Goal: Task Accomplishment & Management: Manage account settings

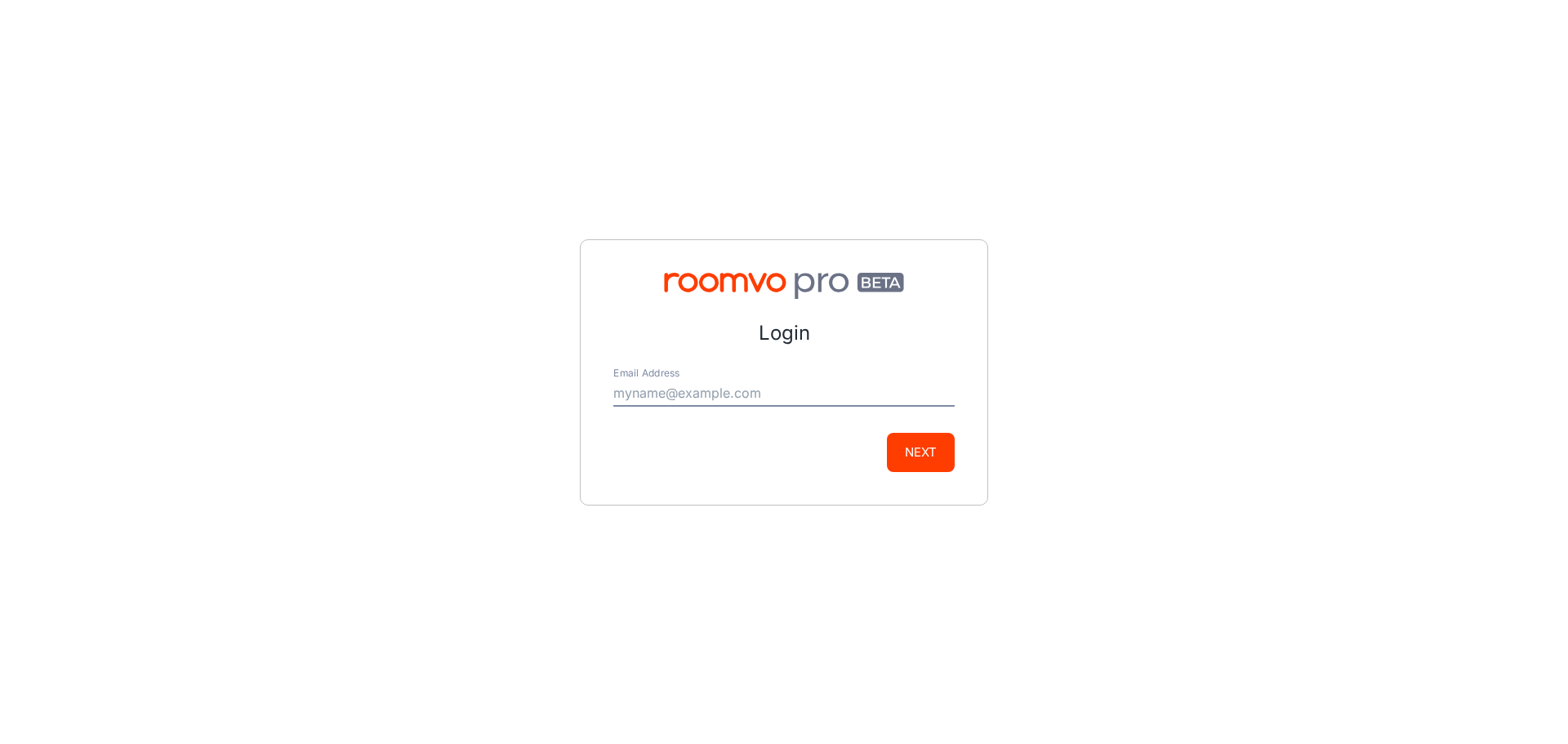
click at [764, 390] on input "Email Address" at bounding box center [784, 393] width 342 height 26
type input "[EMAIL_ADDRESS][DOMAIN_NAME]"
click at [928, 438] on button "Next" at bounding box center [921, 452] width 68 height 39
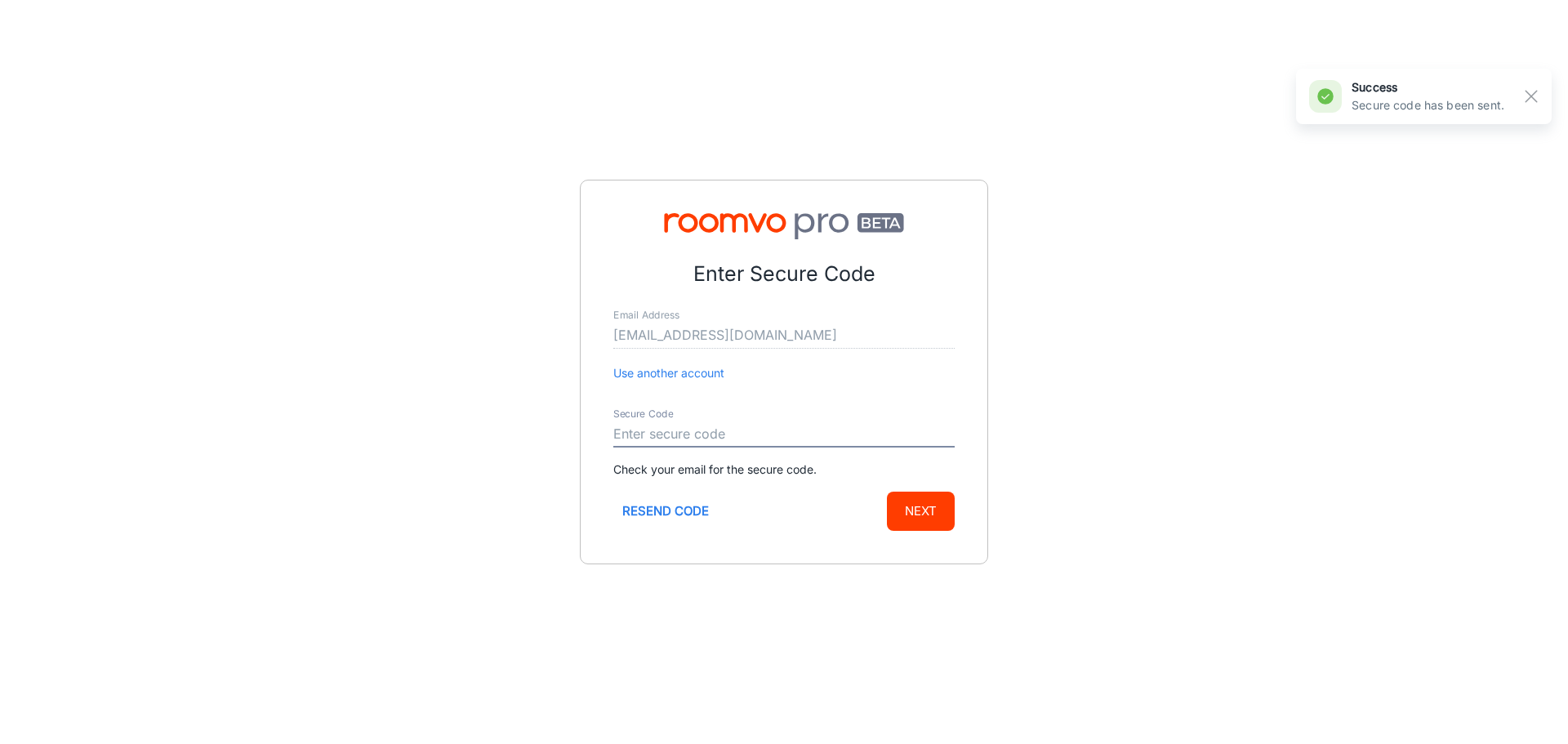
click at [777, 436] on input "Secure Code" at bounding box center [784, 435] width 342 height 26
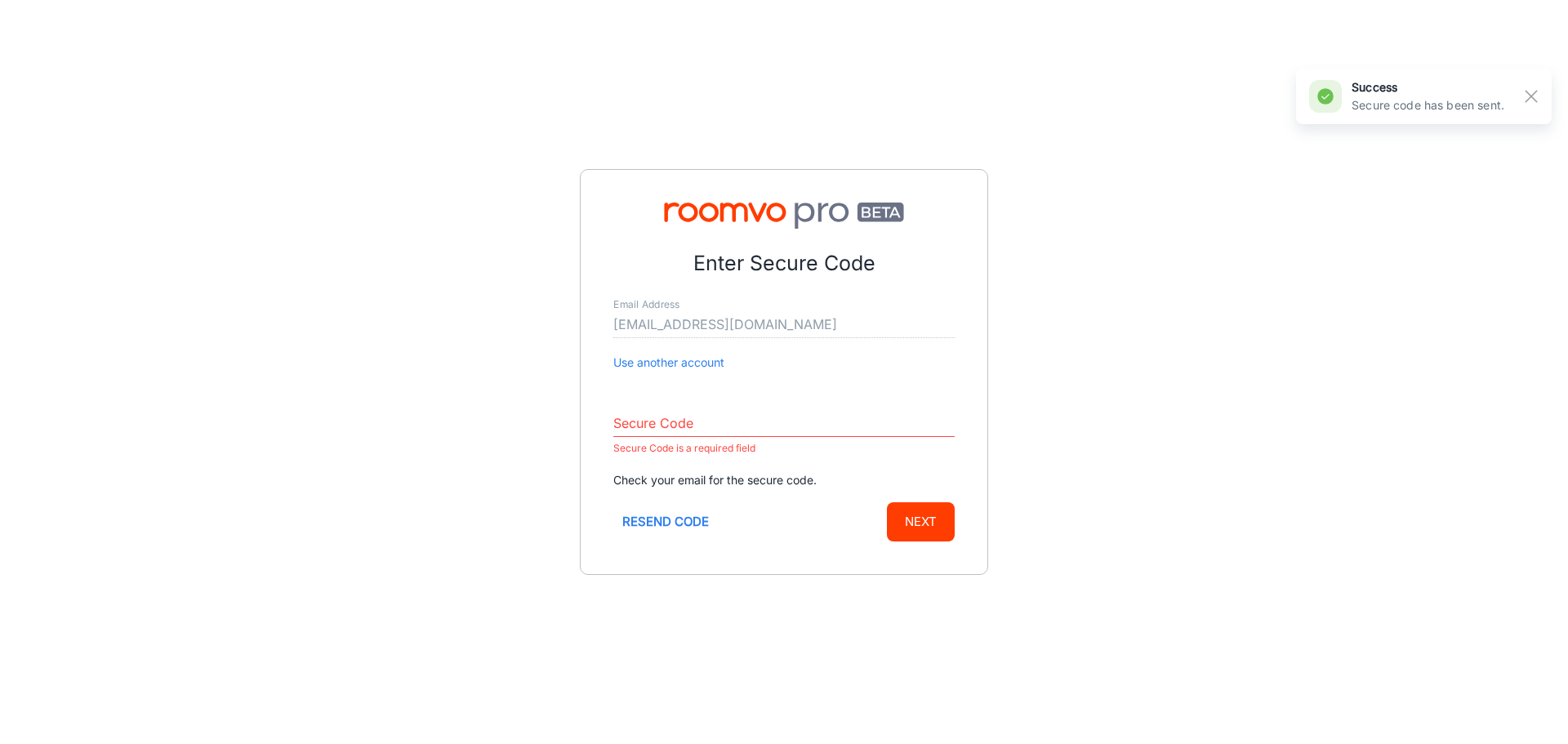
click at [697, 361] on button "Use another account" at bounding box center [669, 363] width 111 height 18
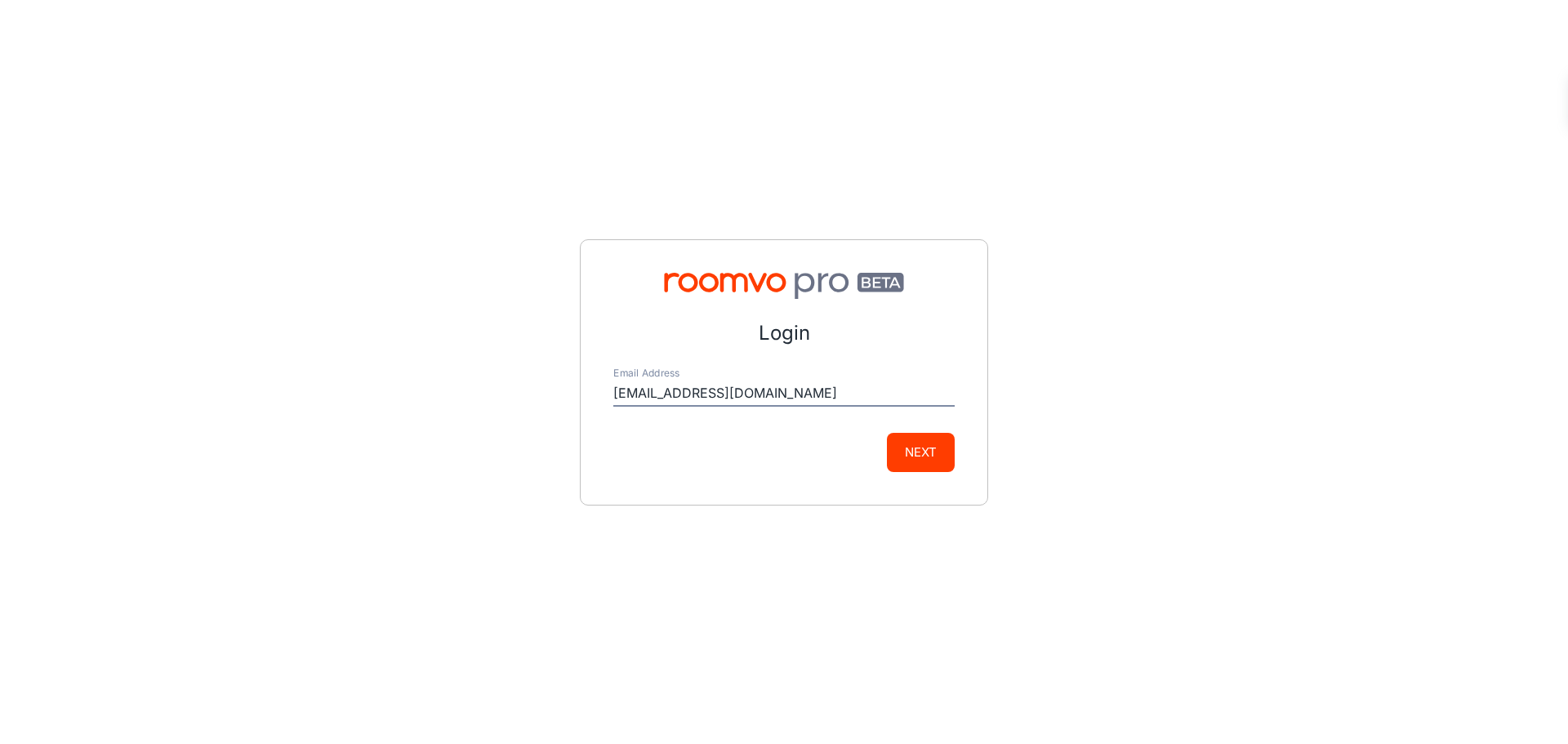
drag, startPoint x: 742, startPoint y: 391, endPoint x: 702, endPoint y: 391, distance: 40.0
click at [742, 391] on input "[EMAIL_ADDRESS][DOMAIN_NAME]" at bounding box center [784, 393] width 342 height 26
drag, startPoint x: 653, startPoint y: 396, endPoint x: 980, endPoint y: 426, distance: 328.4
click at [980, 426] on div "Login Email Address [EMAIL_ADDRESS][DOMAIN_NAME] Next" at bounding box center [783, 372] width 408 height 267
click at [887, 433] on button "Next" at bounding box center [921, 452] width 68 height 39
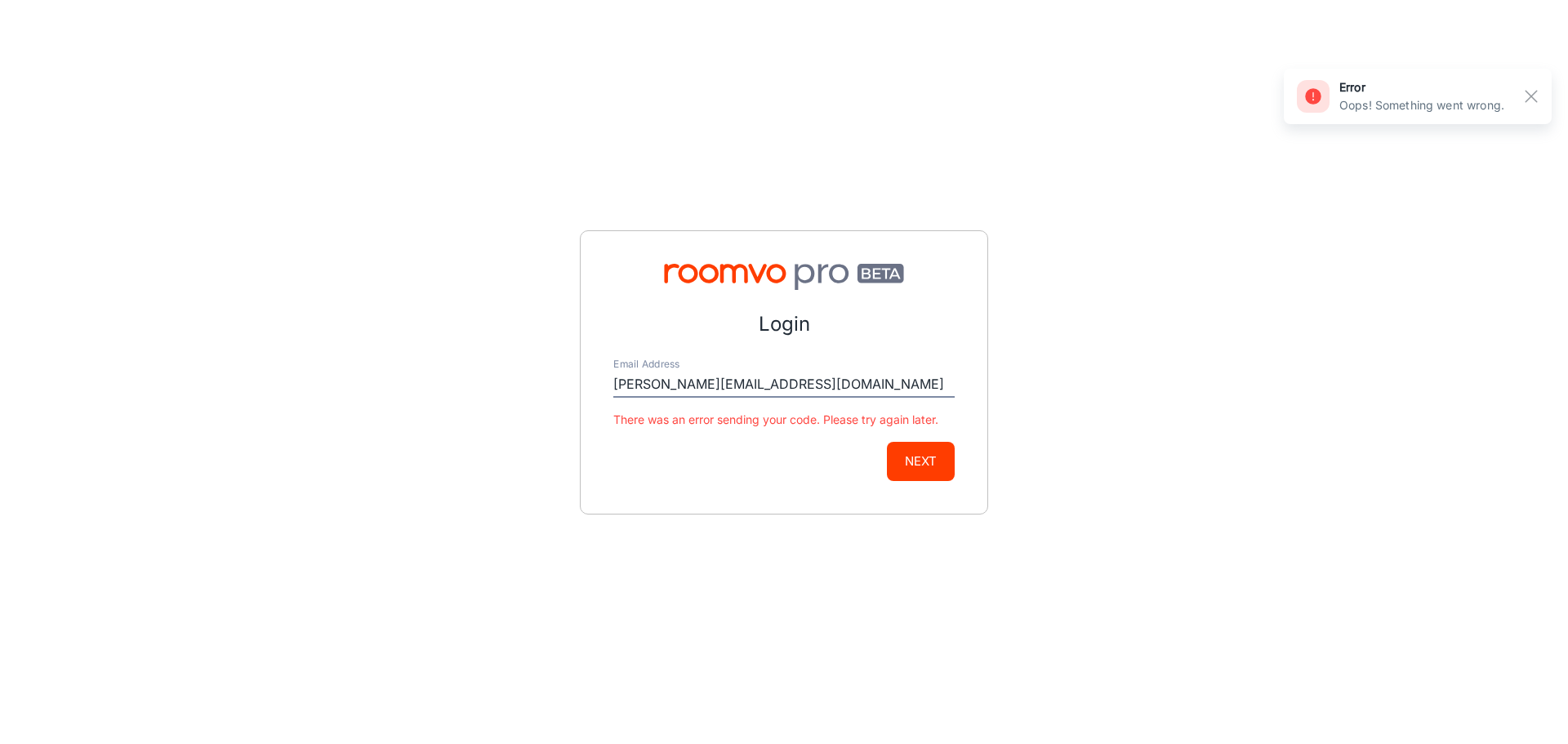
type input "[PERSON_NAME][EMAIL_ADDRESS][DOMAIN_NAME]"
click at [887, 442] on button "Next" at bounding box center [921, 462] width 68 height 39
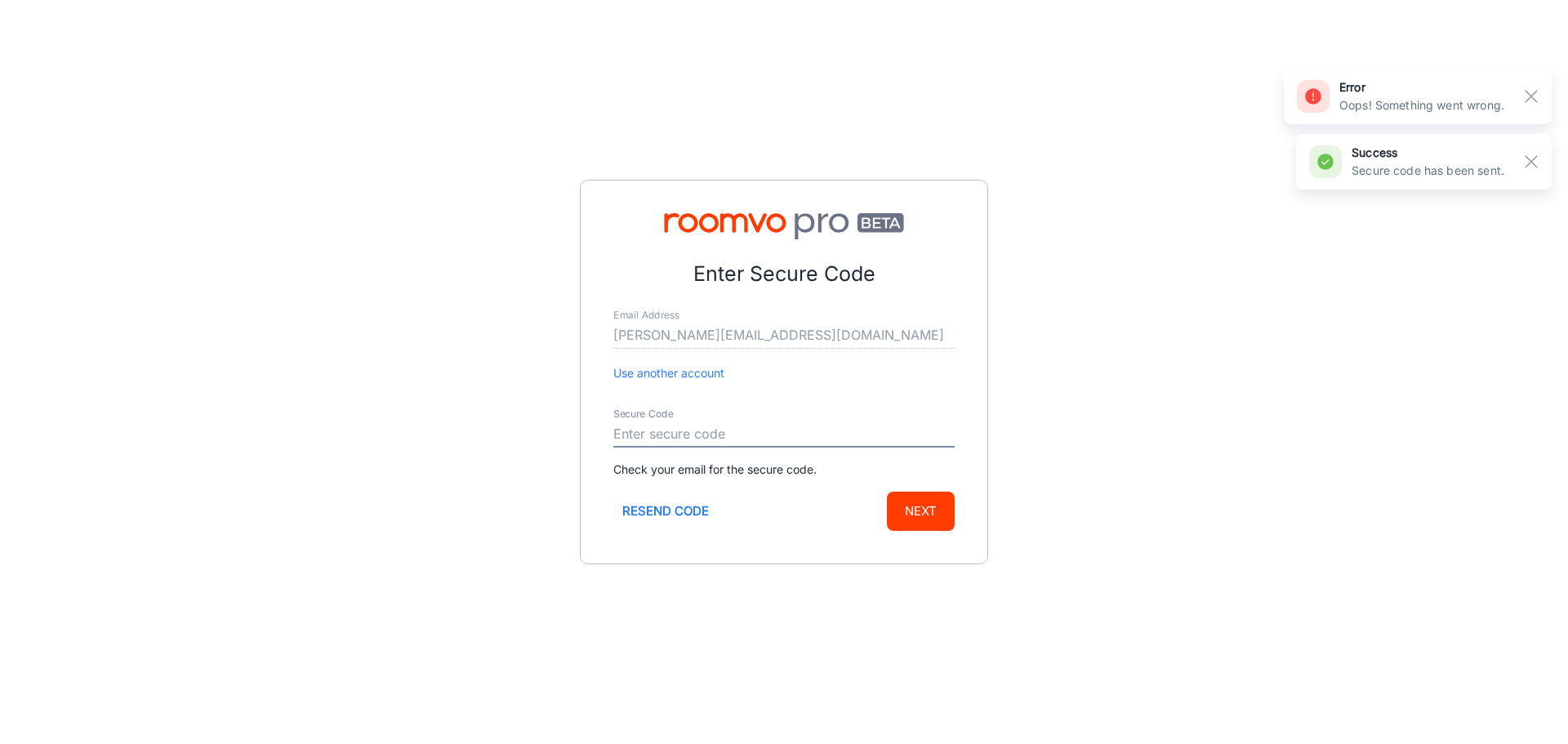
click at [718, 431] on input "Secure Code" at bounding box center [784, 435] width 342 height 26
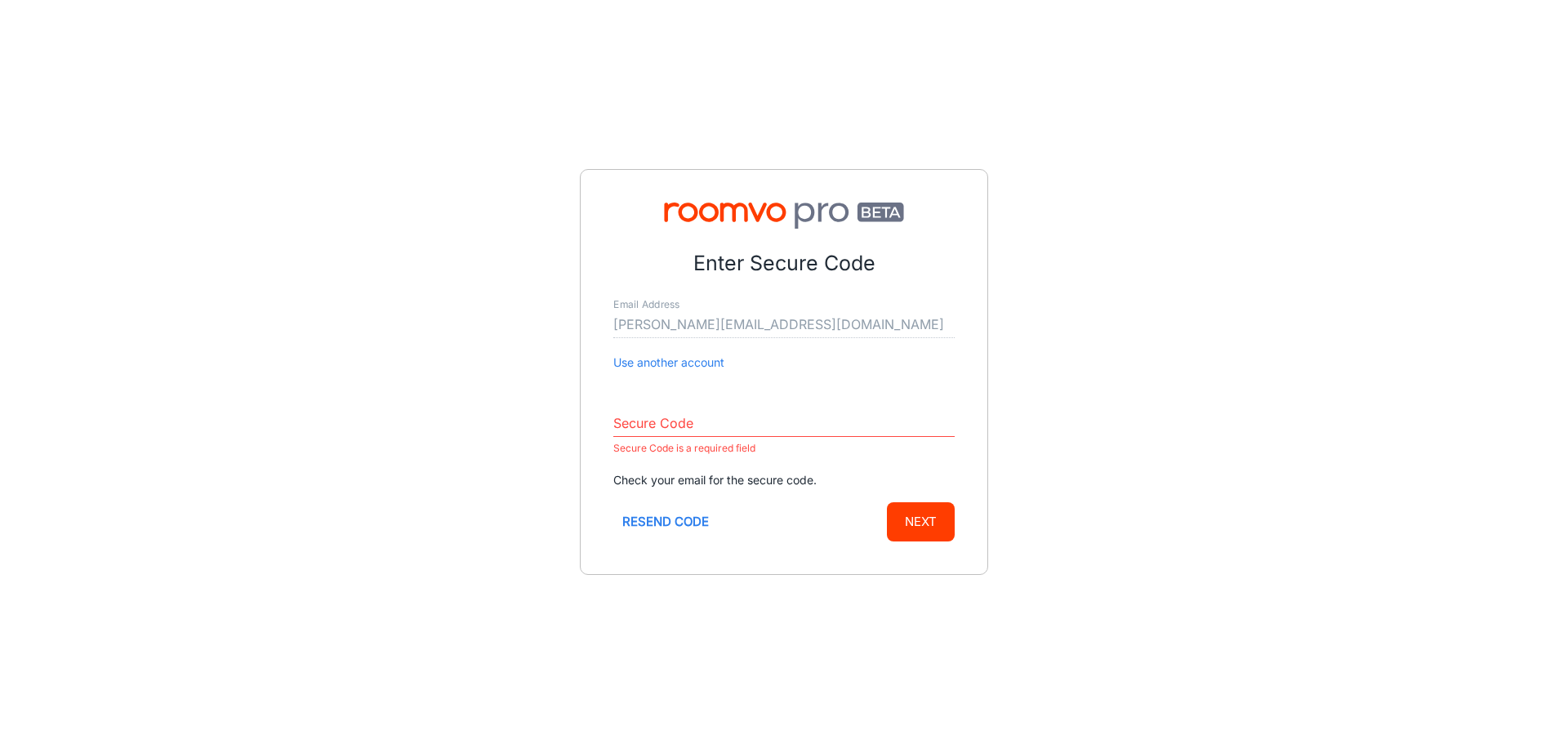
drag, startPoint x: 700, startPoint y: 407, endPoint x: 645, endPoint y: 419, distance: 56.3
click at [642, 416] on input "Secure Code" at bounding box center [784, 424] width 342 height 26
paste input "539791"
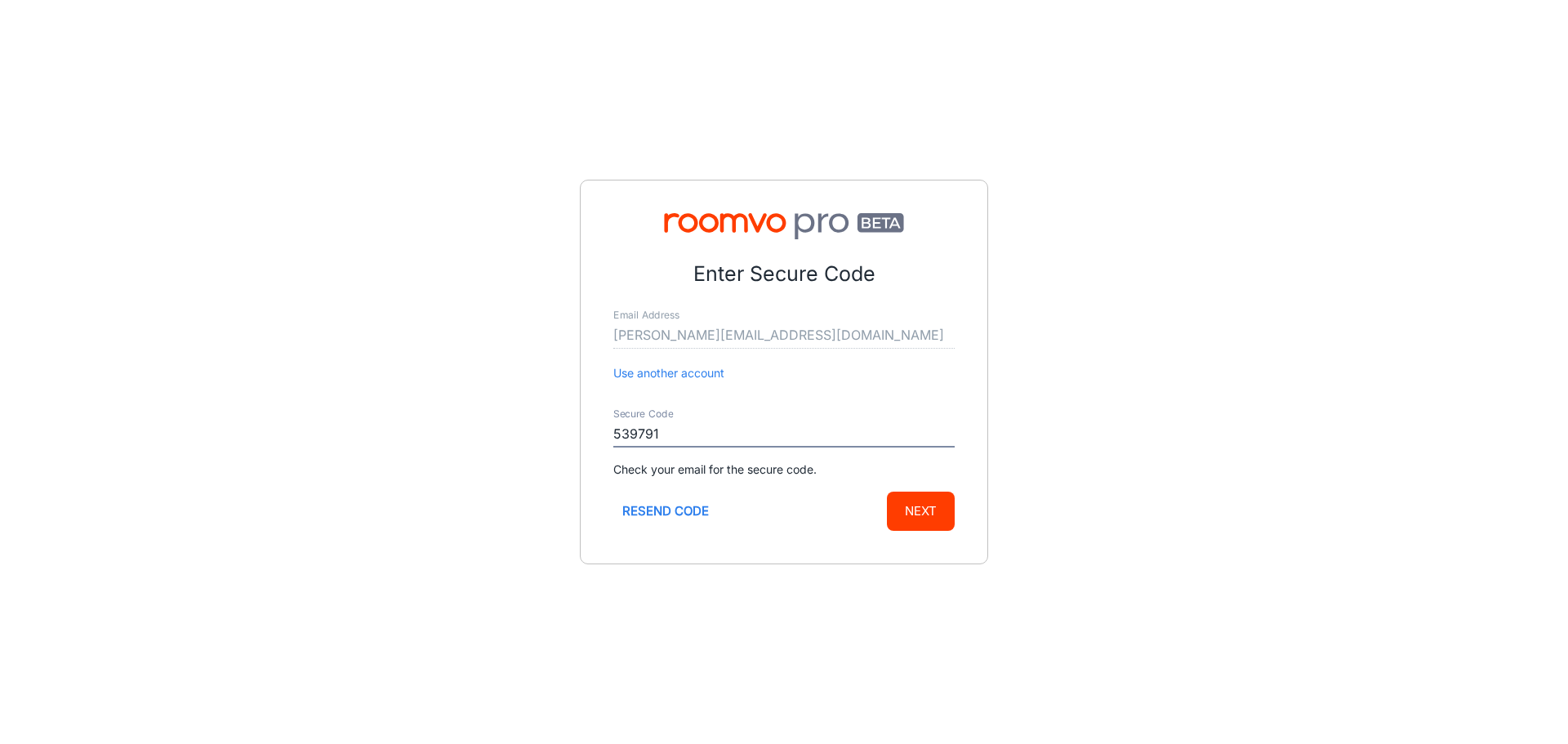
type input "539791"
drag, startPoint x: 915, startPoint y: 529, endPoint x: 930, endPoint y: 519, distance: 18.0
click at [916, 526] on button "Next" at bounding box center [921, 511] width 68 height 39
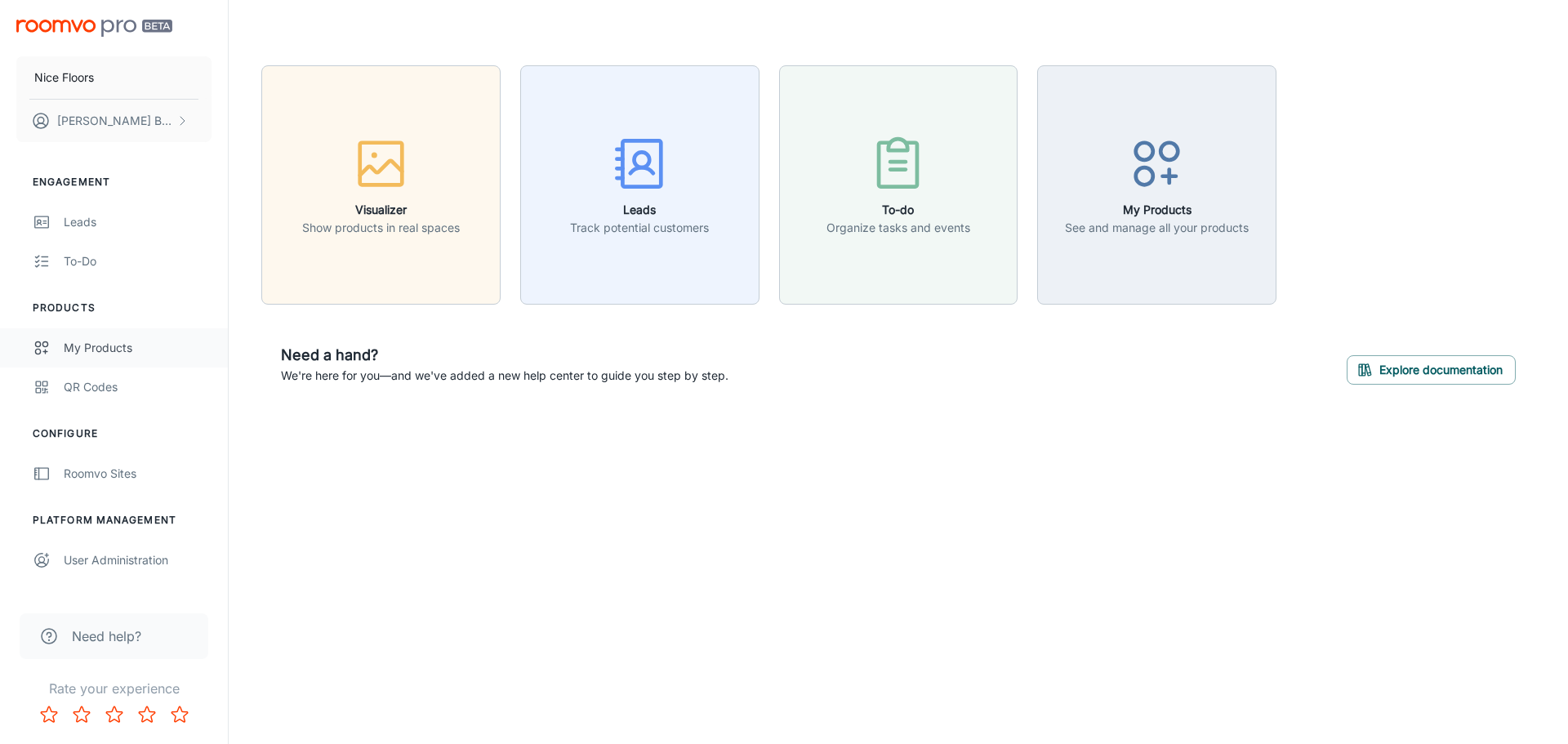
click at [94, 348] on div "My Products" at bounding box center [137, 348] width 148 height 18
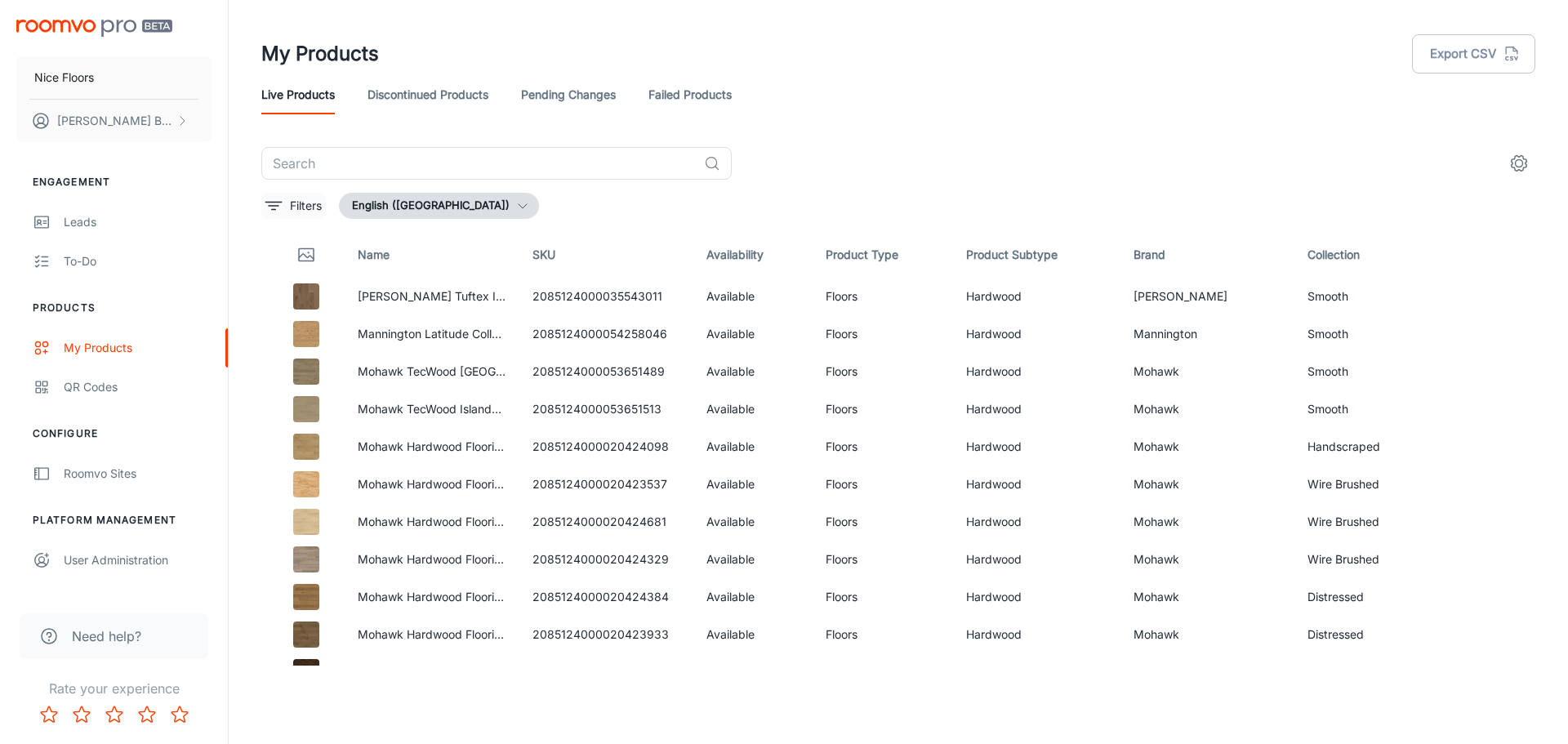
click at [278, 205] on line "filter" at bounding box center [273, 205] width 10 height 0
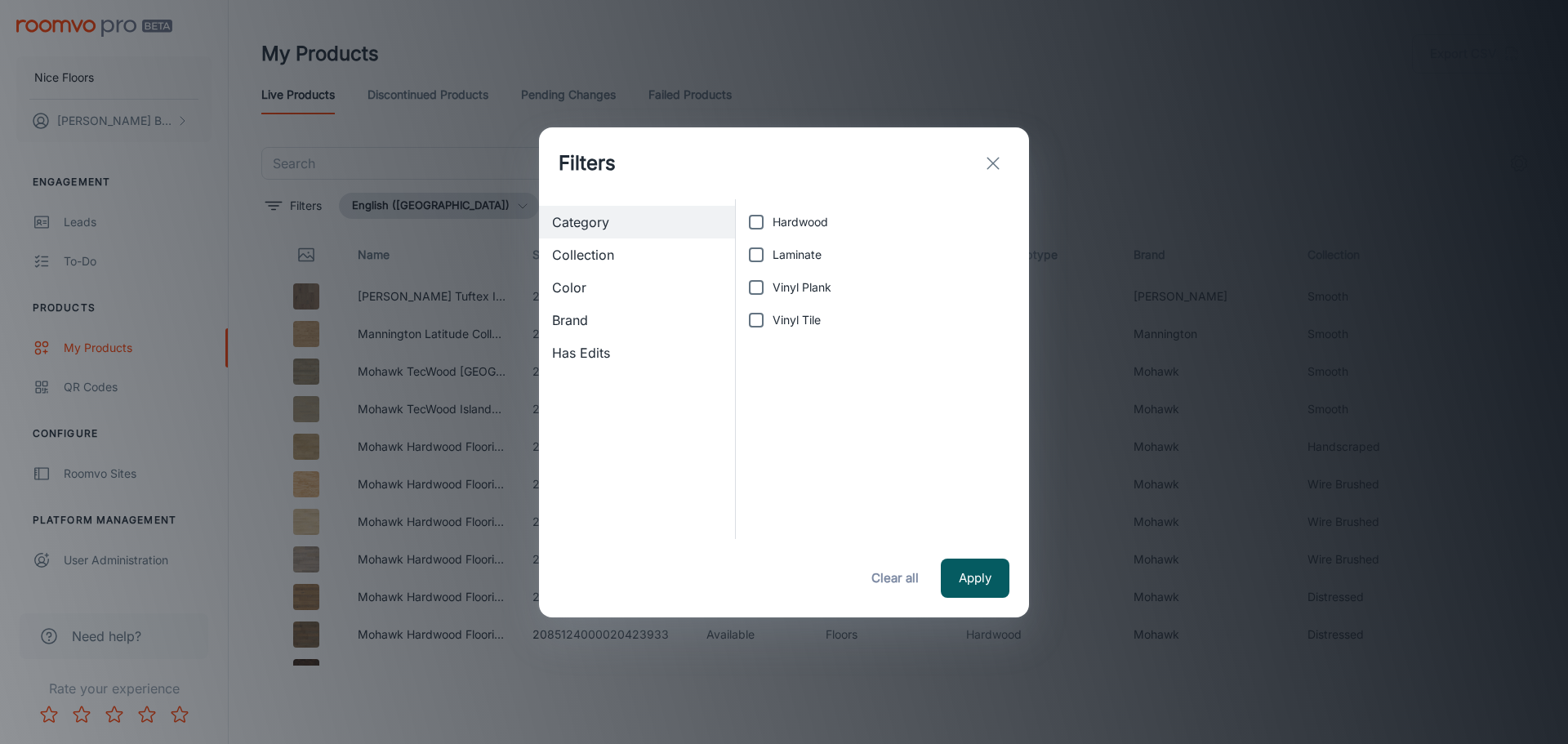
click at [991, 161] on line "exit" at bounding box center [993, 163] width 11 height 11
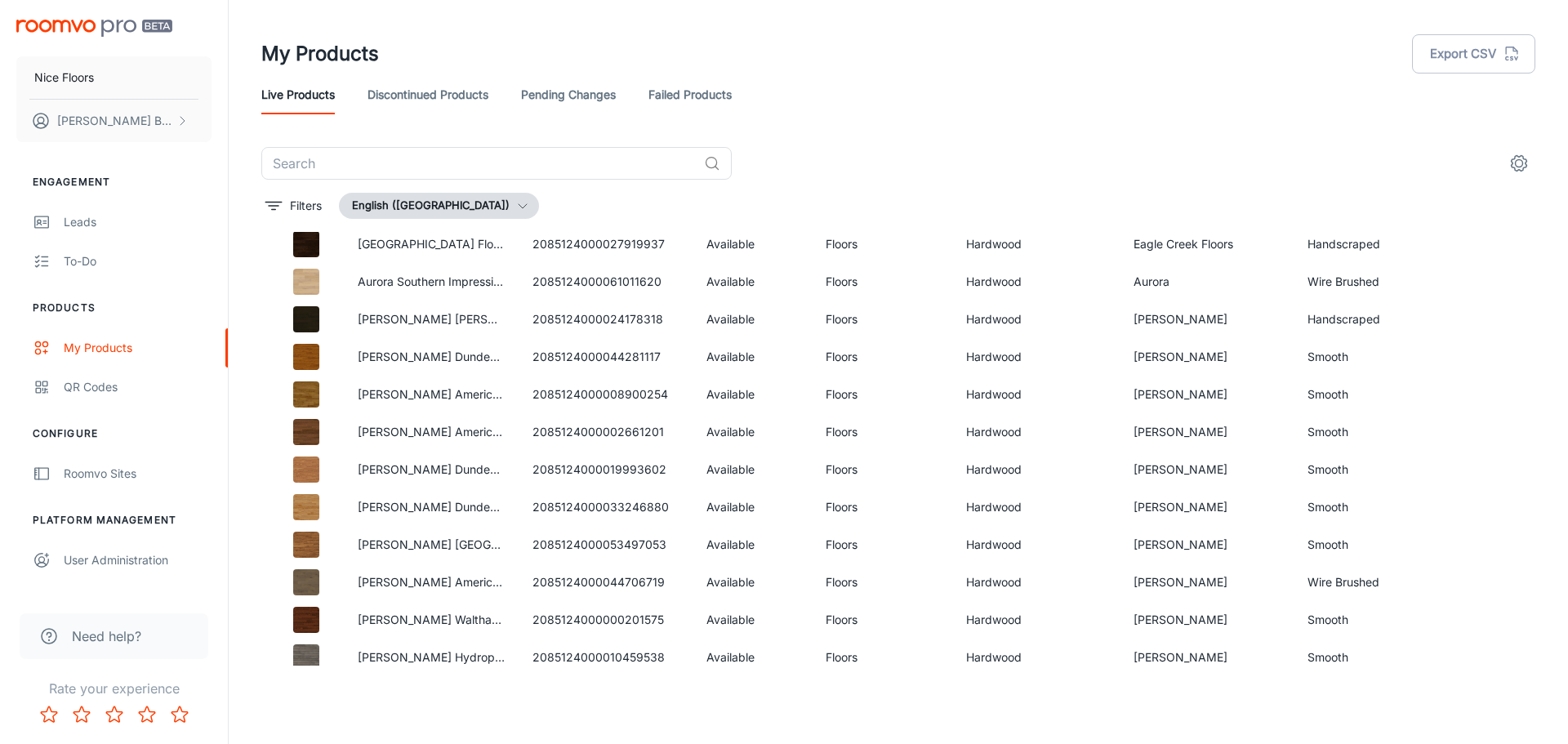
scroll to position [2017, 0]
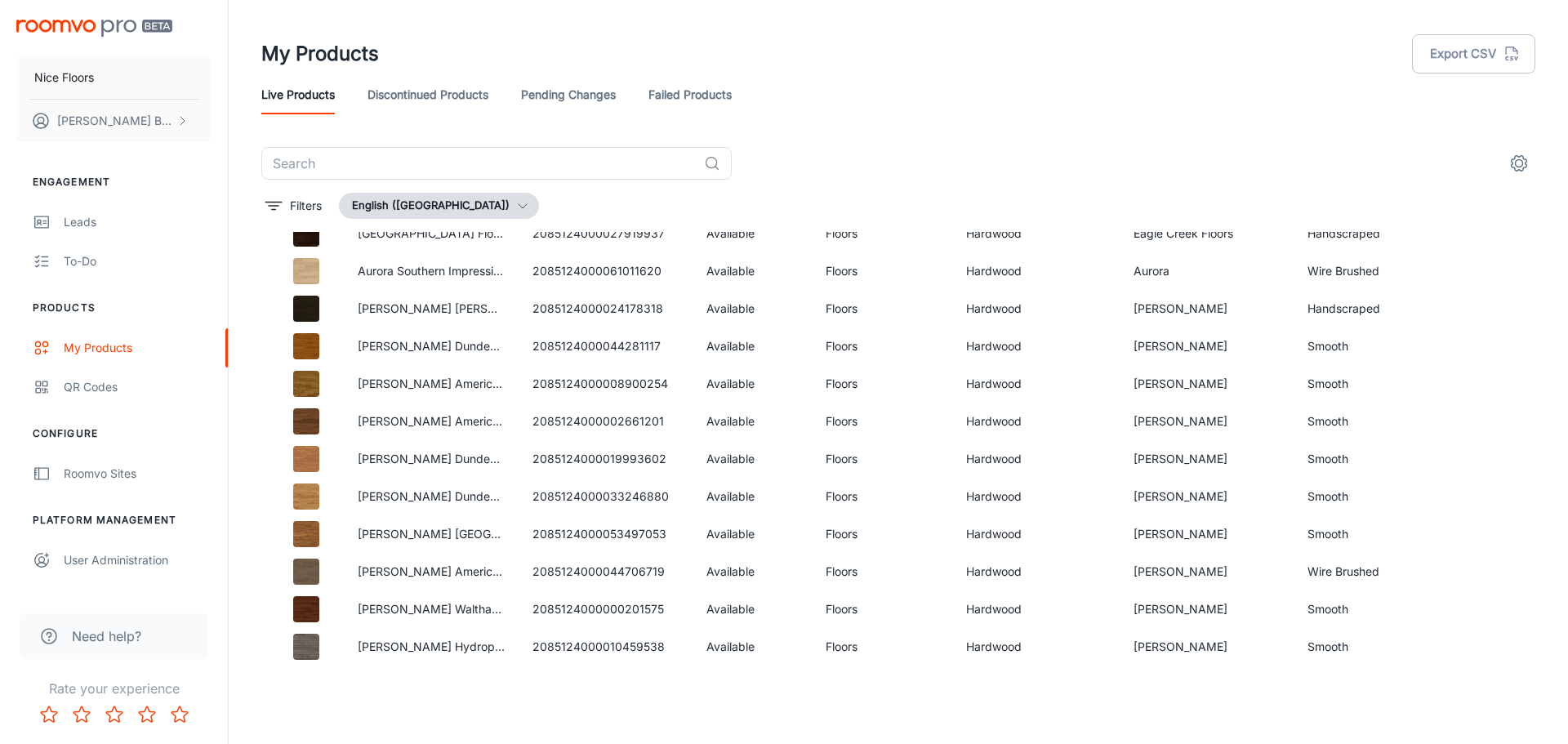
click at [1517, 168] on icon "settings" at bounding box center [1519, 163] width 19 height 19
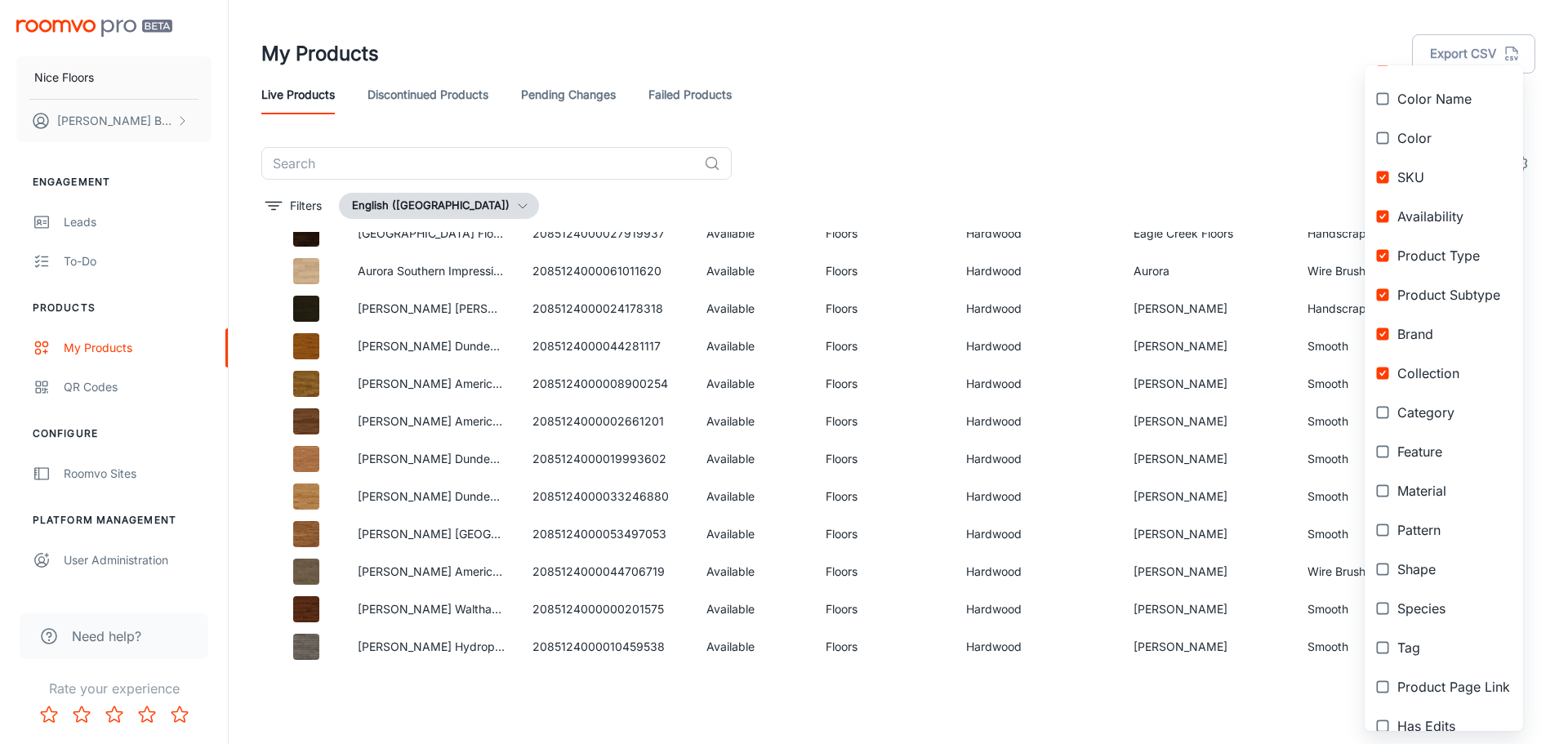
scroll to position [156, 0]
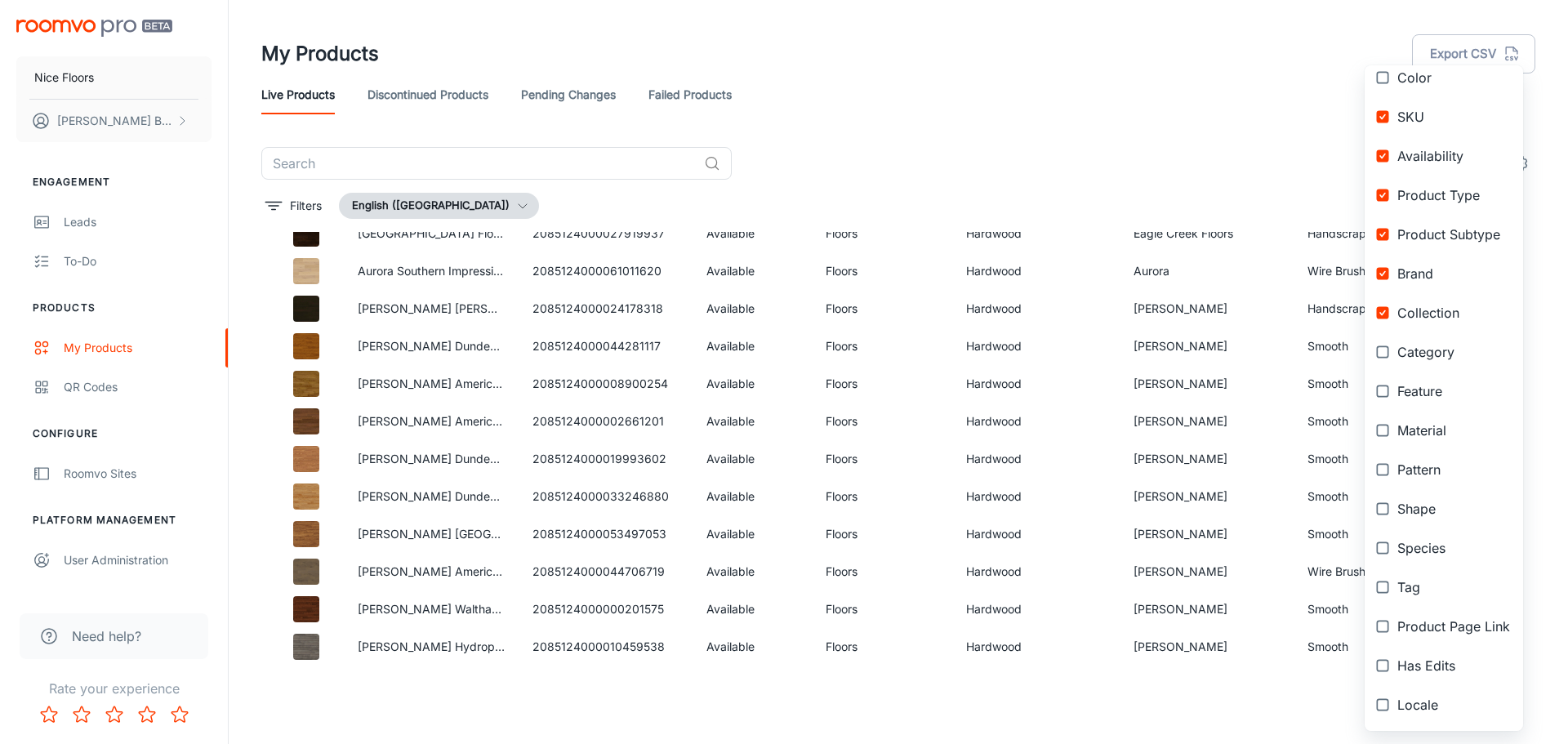
click at [1382, 629] on input "checkbox" at bounding box center [1383, 627] width 30 height 30
checkbox input "true"
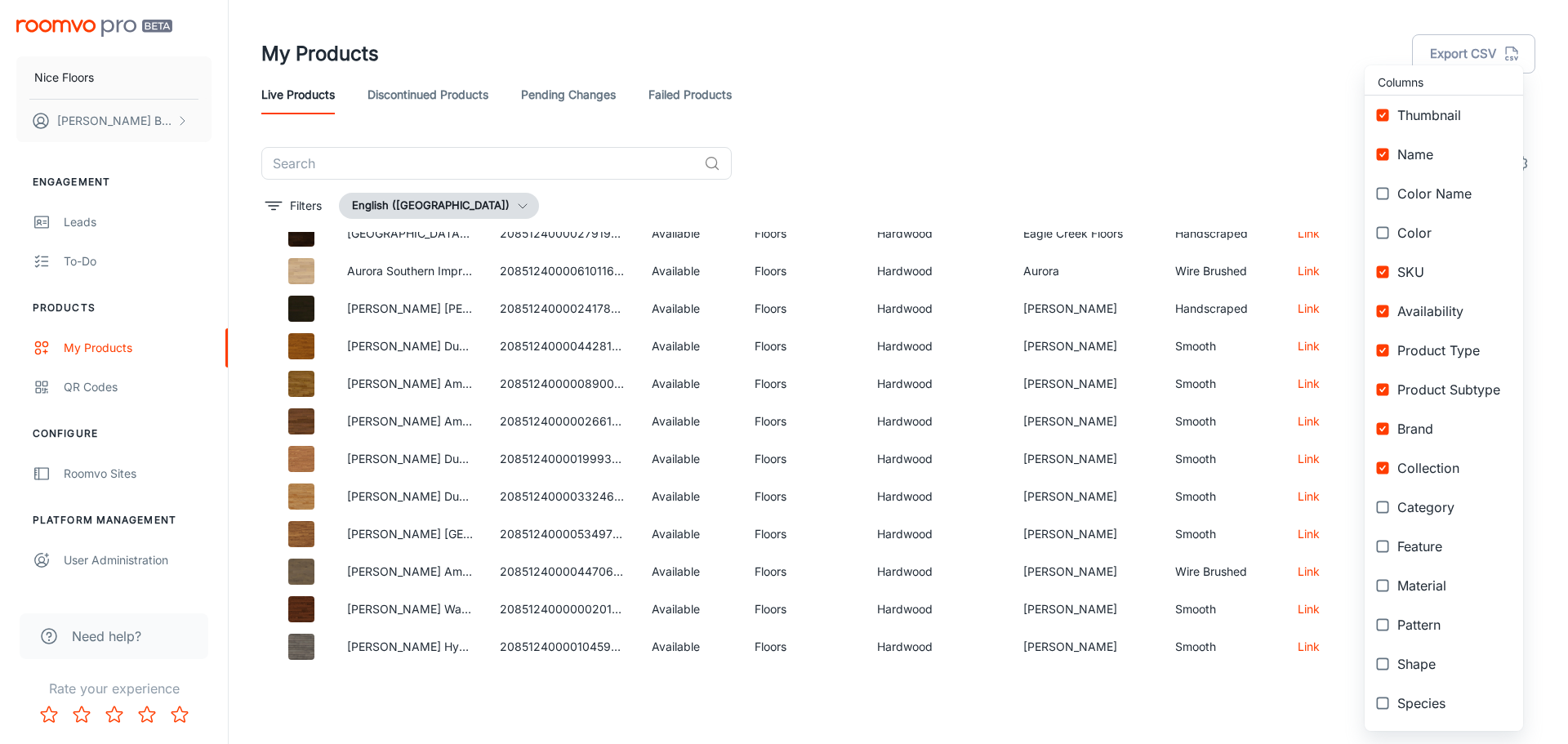
scroll to position [0, 0]
click at [1012, 118] on div at bounding box center [784, 372] width 1568 height 744
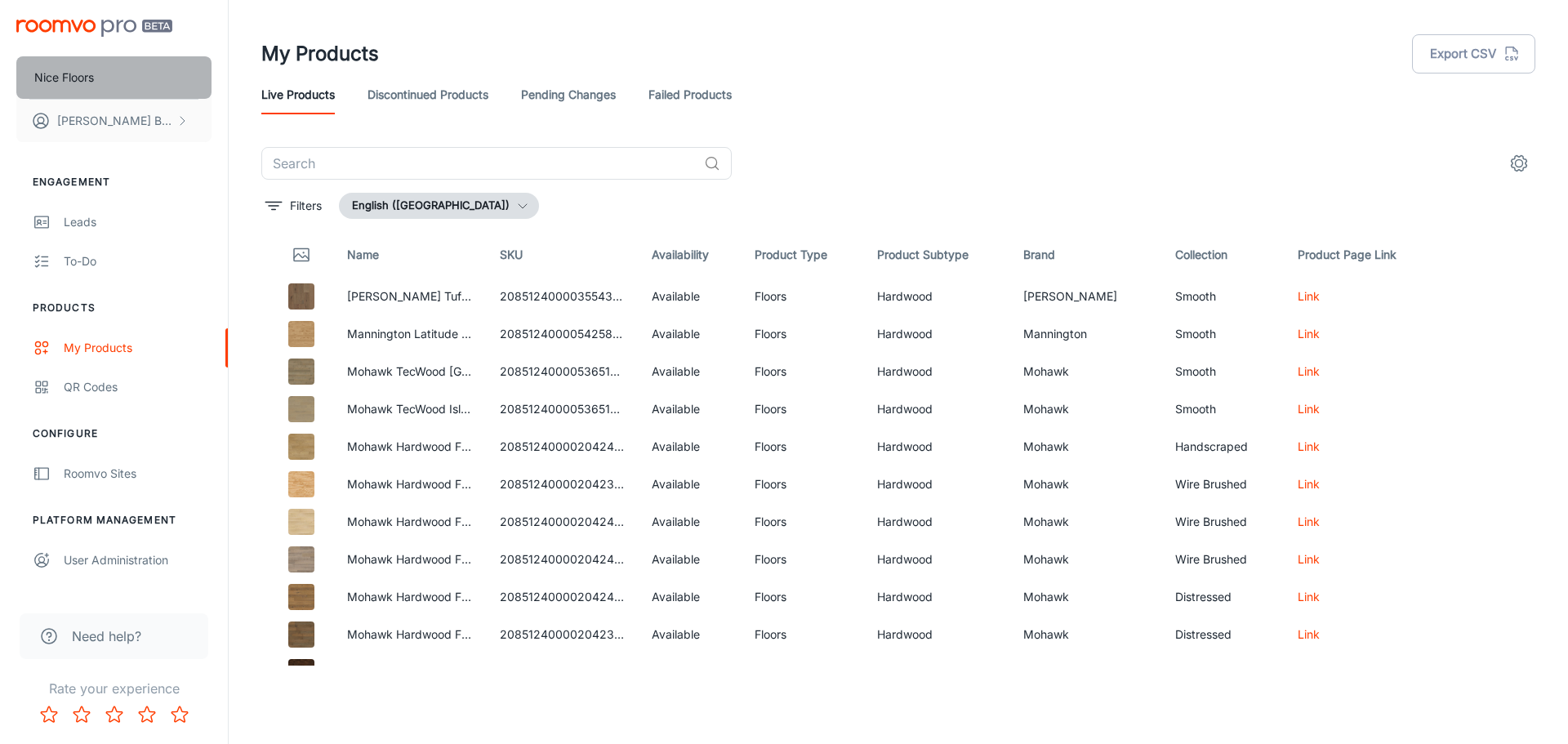
click at [70, 76] on p "Nice Floors" at bounding box center [64, 77] width 59 height 18
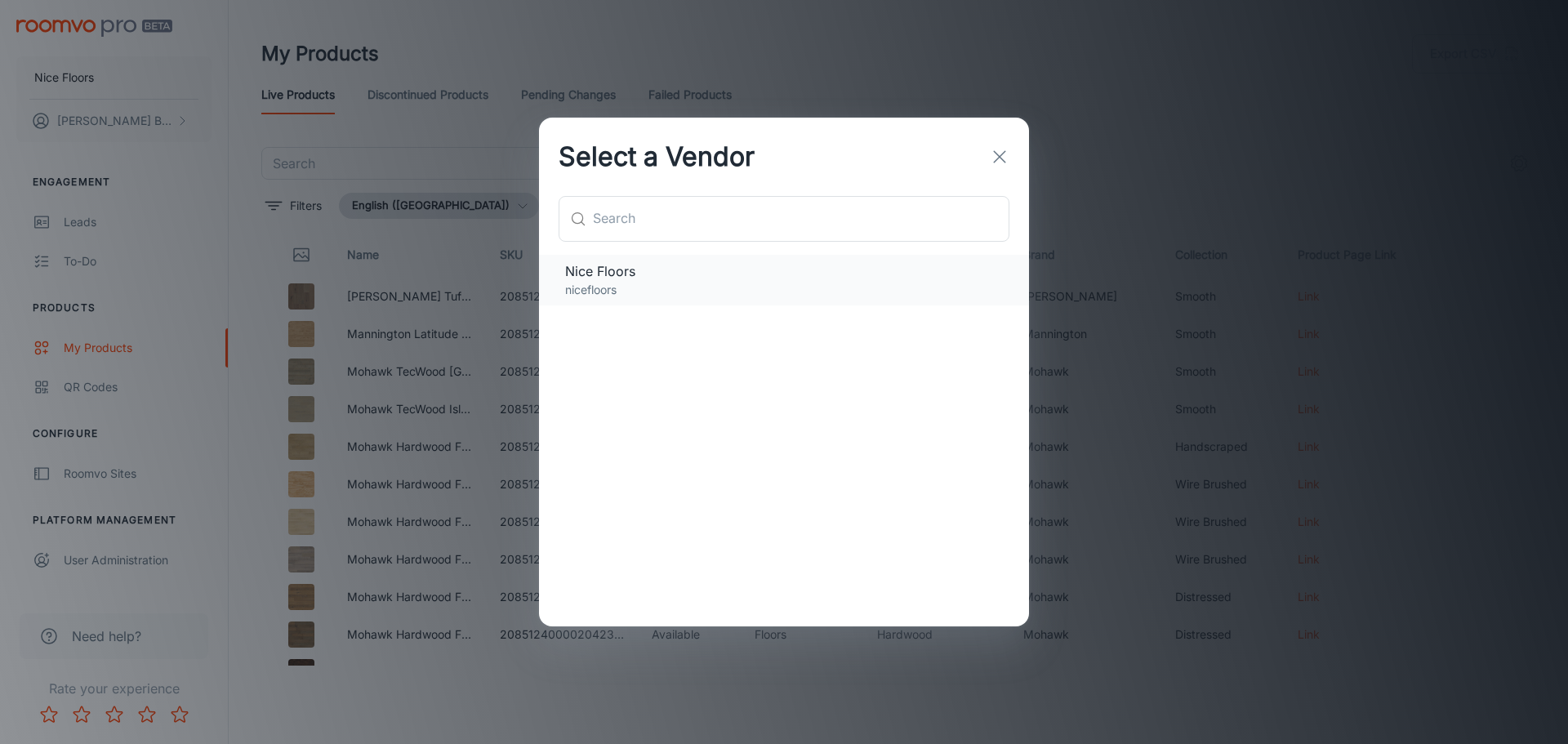
click at [612, 268] on span "Nice Floors" at bounding box center [784, 271] width 438 height 19
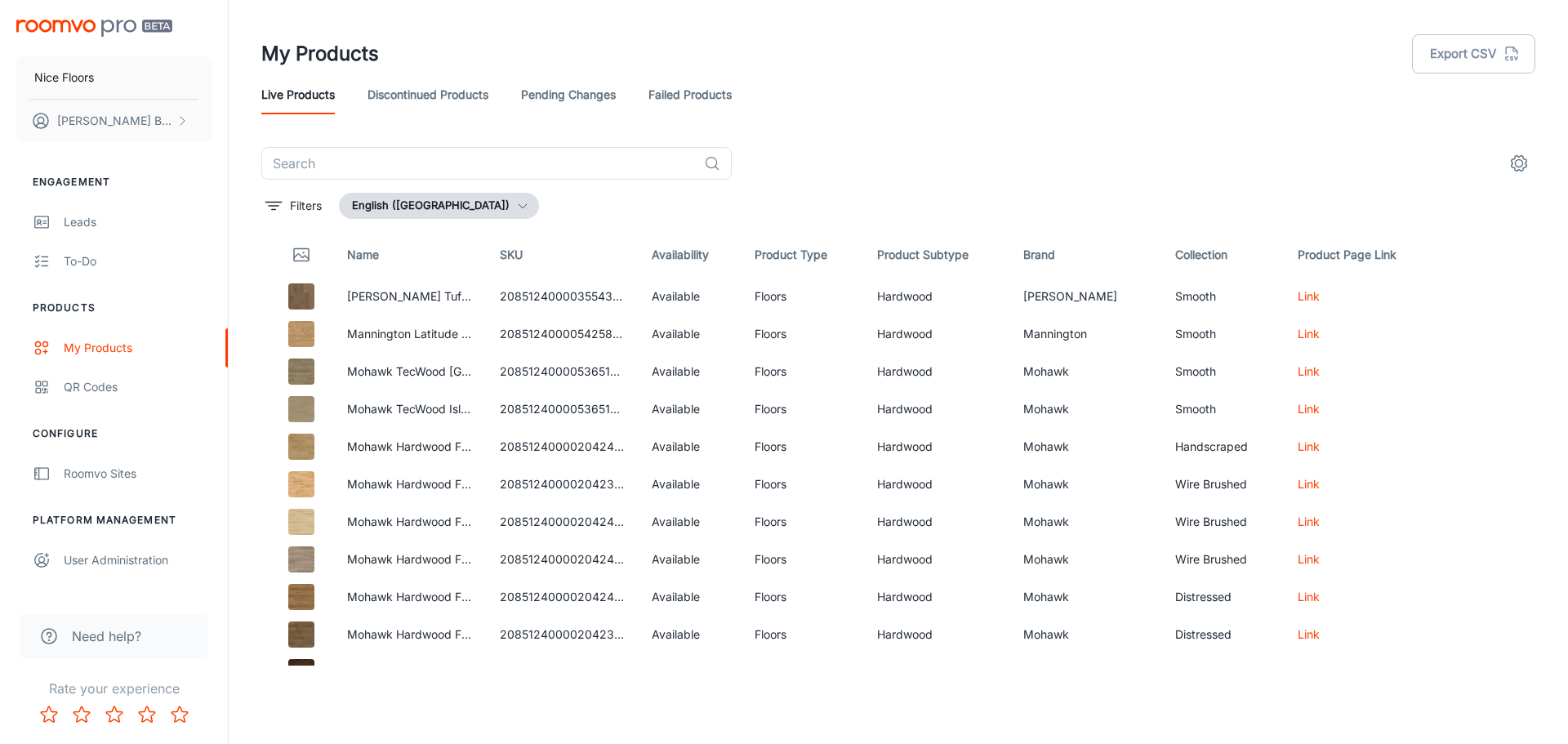
click at [63, 34] on img "scrollable content" at bounding box center [94, 28] width 156 height 17
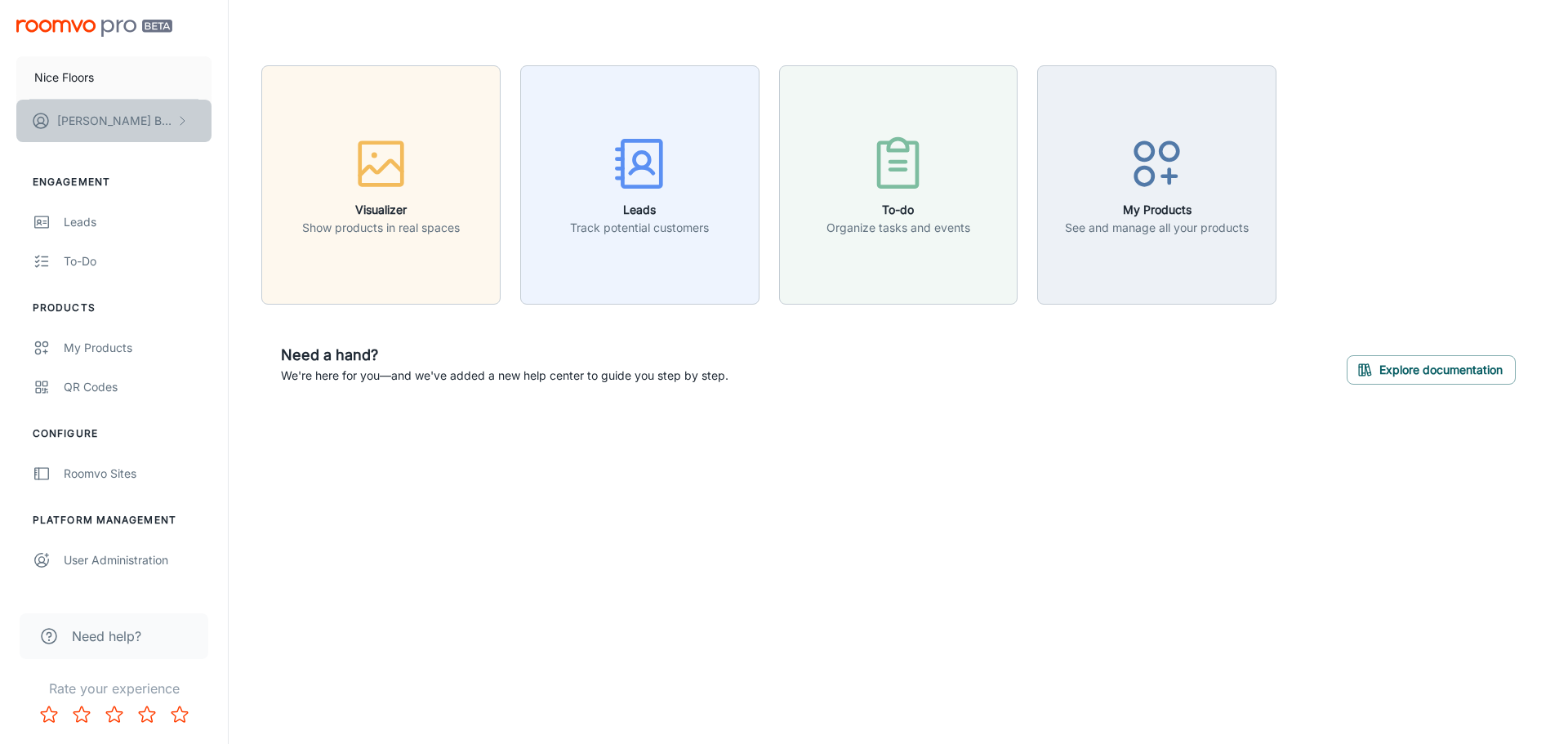
click at [116, 116] on p "[PERSON_NAME]" at bounding box center [114, 121] width 115 height 18
click at [256, 151] on li "Log out" at bounding box center [255, 148] width 87 height 28
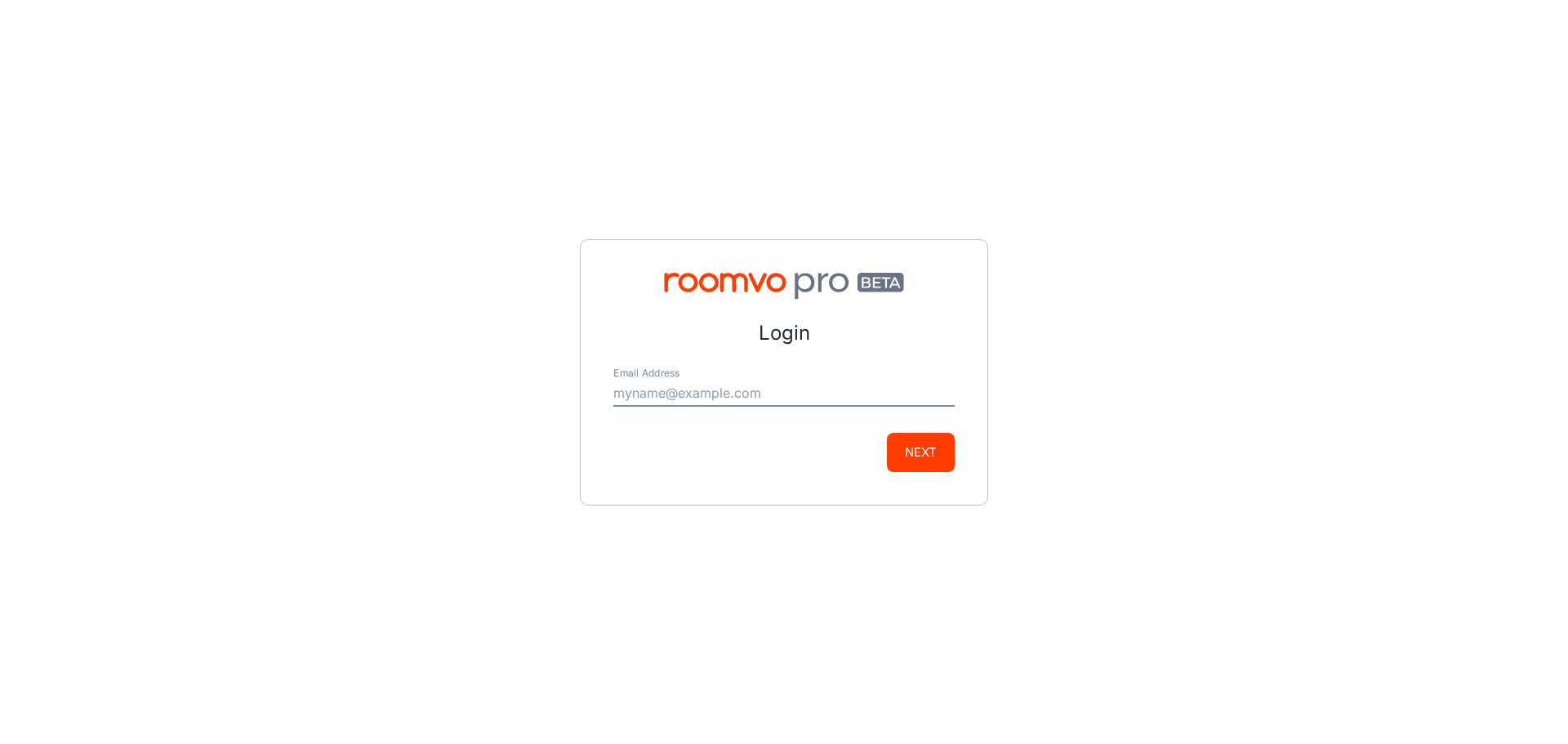
click at [771, 395] on input "Email Address" at bounding box center [784, 393] width 342 height 26
type input "[EMAIL_ADDRESS][DOMAIN_NAME]"
click at [943, 448] on button "Next" at bounding box center [921, 452] width 68 height 39
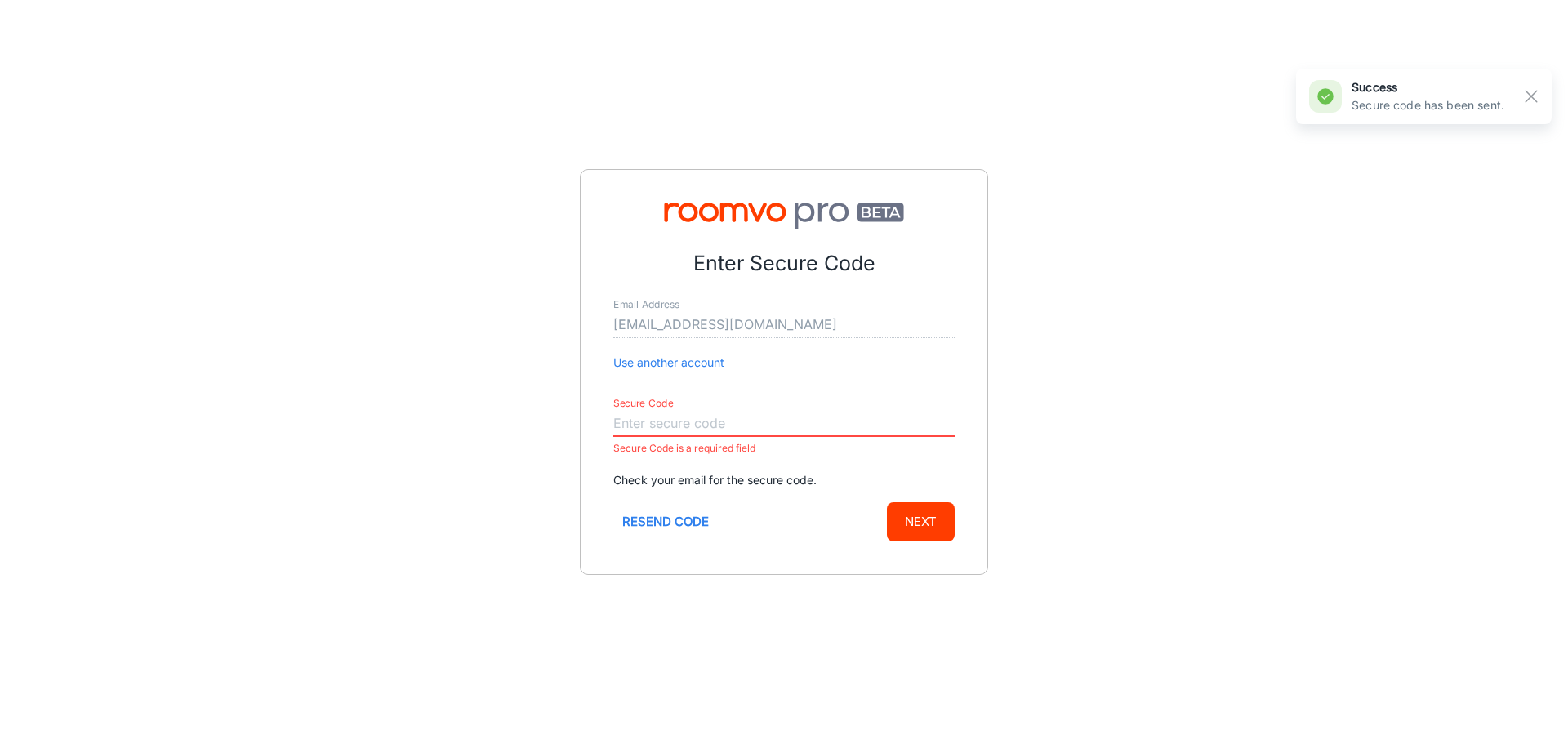
paste input "425584"
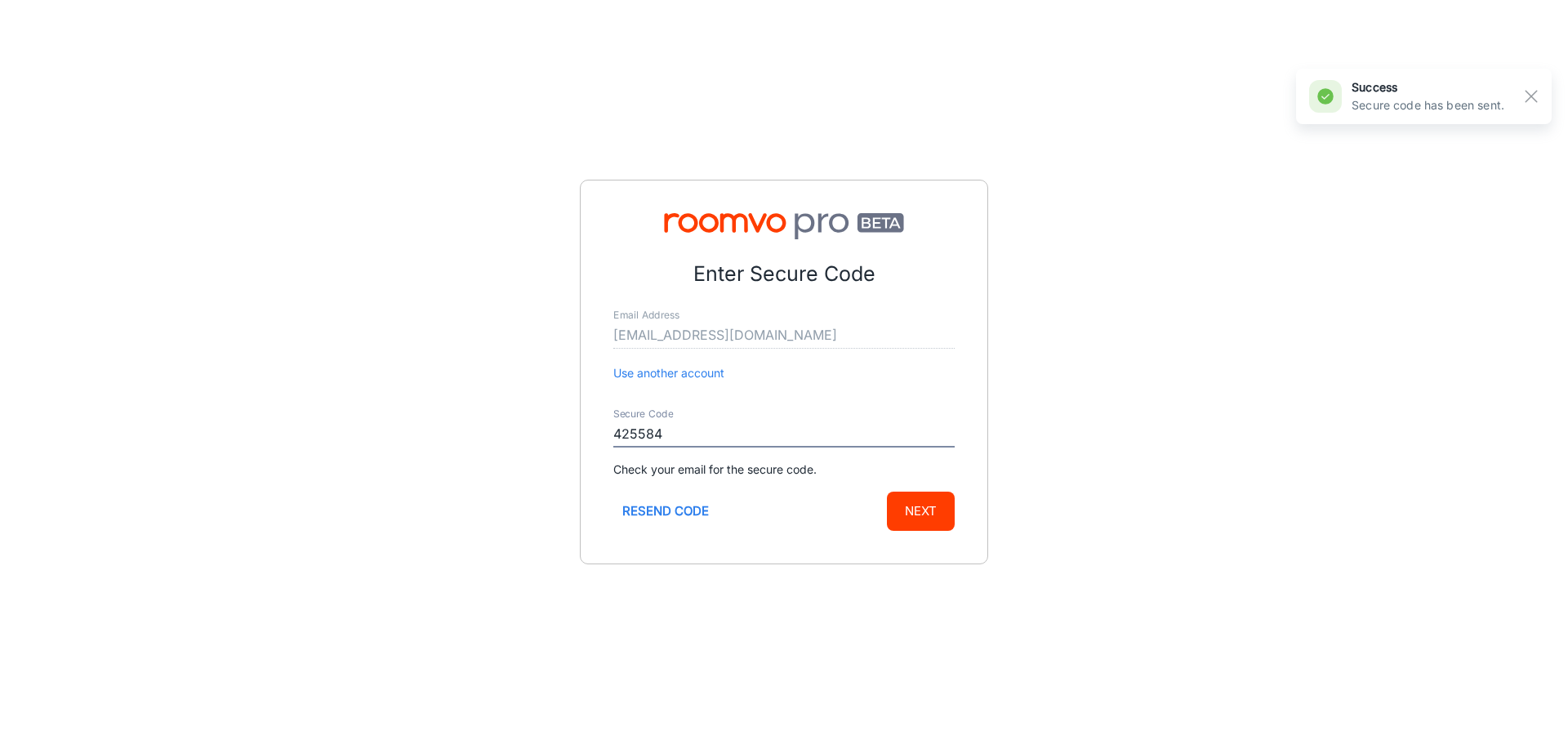
type input "425584"
click at [916, 492] on button "Next" at bounding box center [921, 511] width 68 height 39
click at [1107, 312] on div "Enter Secure Code Email Address [EMAIL_ADDRESS][DOMAIN_NAME] Use another accoun…" at bounding box center [784, 372] width 1568 height 744
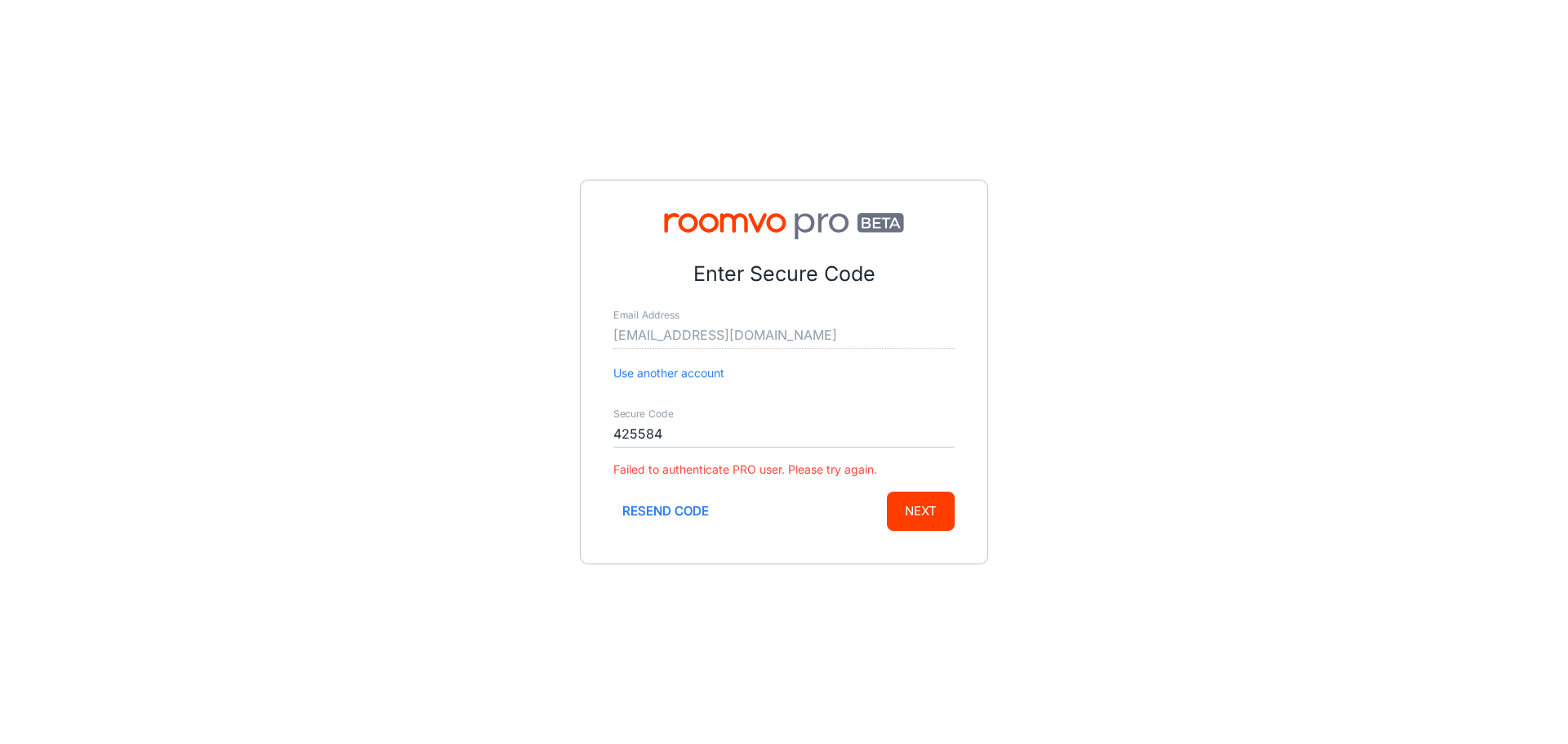
click at [636, 372] on button "Use another account" at bounding box center [669, 373] width 111 height 18
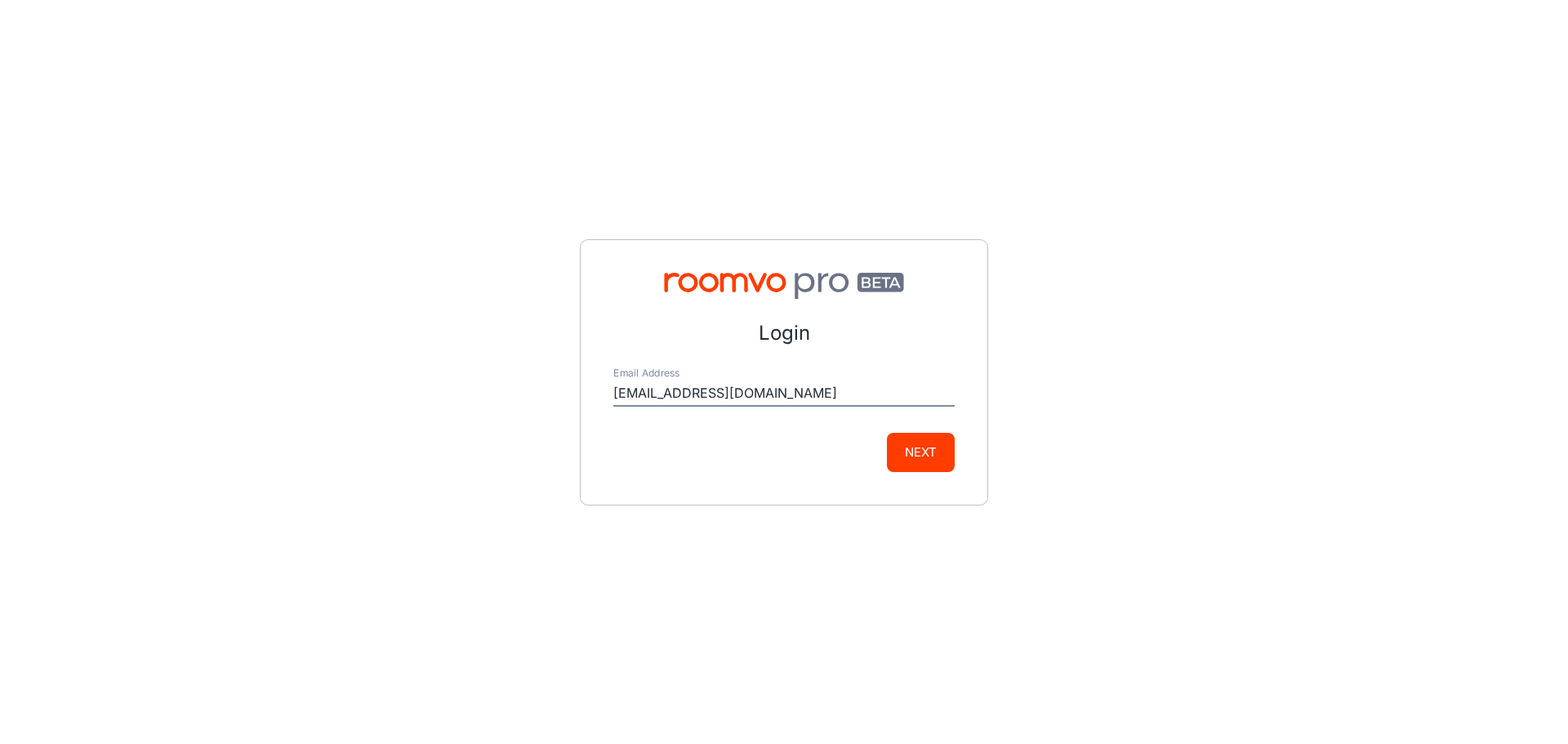
drag, startPoint x: 653, startPoint y: 392, endPoint x: 968, endPoint y: 421, distance: 316.3
click at [968, 421] on div "Login Email Address [EMAIL_ADDRESS][DOMAIN_NAME] Next" at bounding box center [783, 372] width 408 height 267
type input "[PERSON_NAME][EMAIL_ADDRESS][DOMAIN_NAME]"
click at [887, 433] on button "Next" at bounding box center [921, 452] width 68 height 39
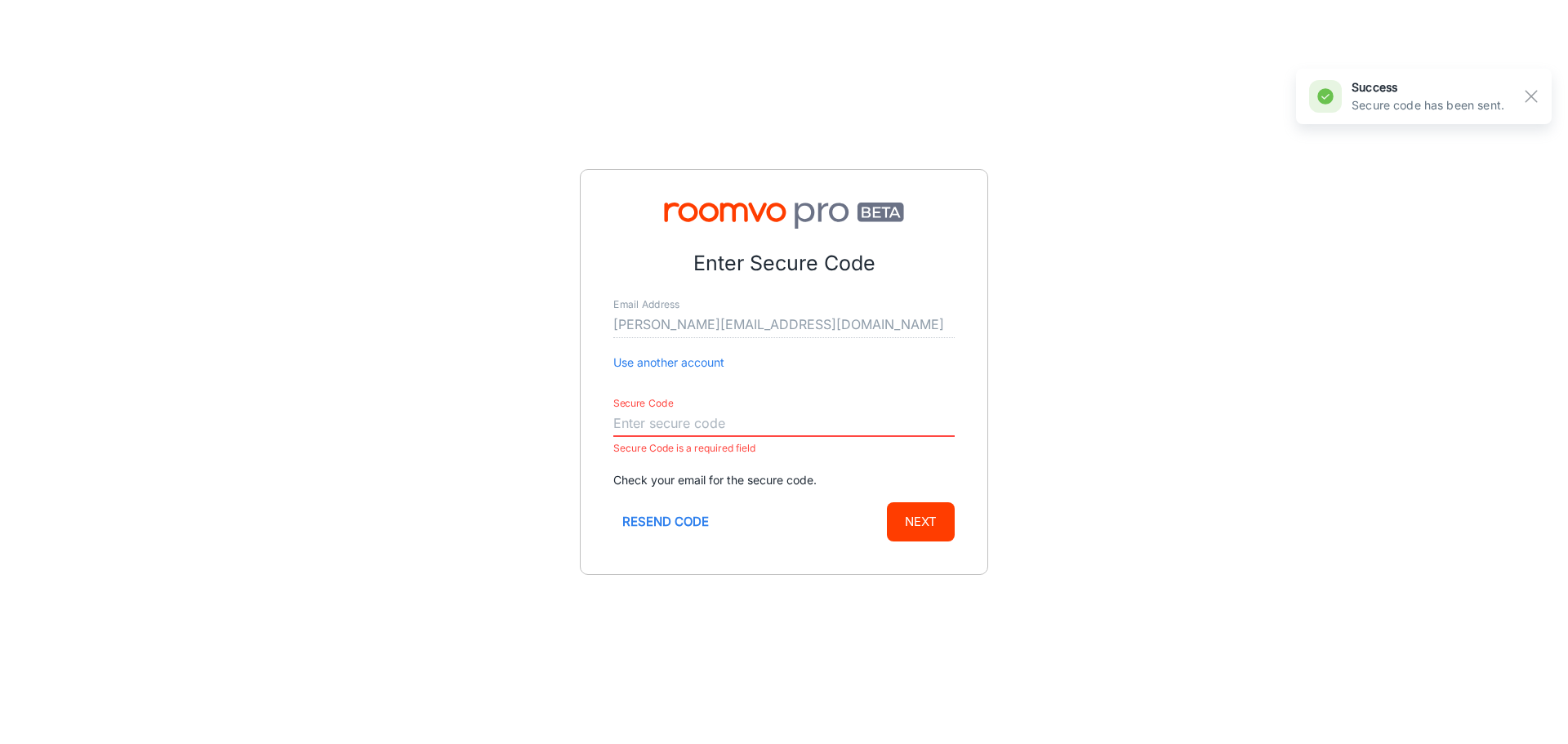
paste input "739302"
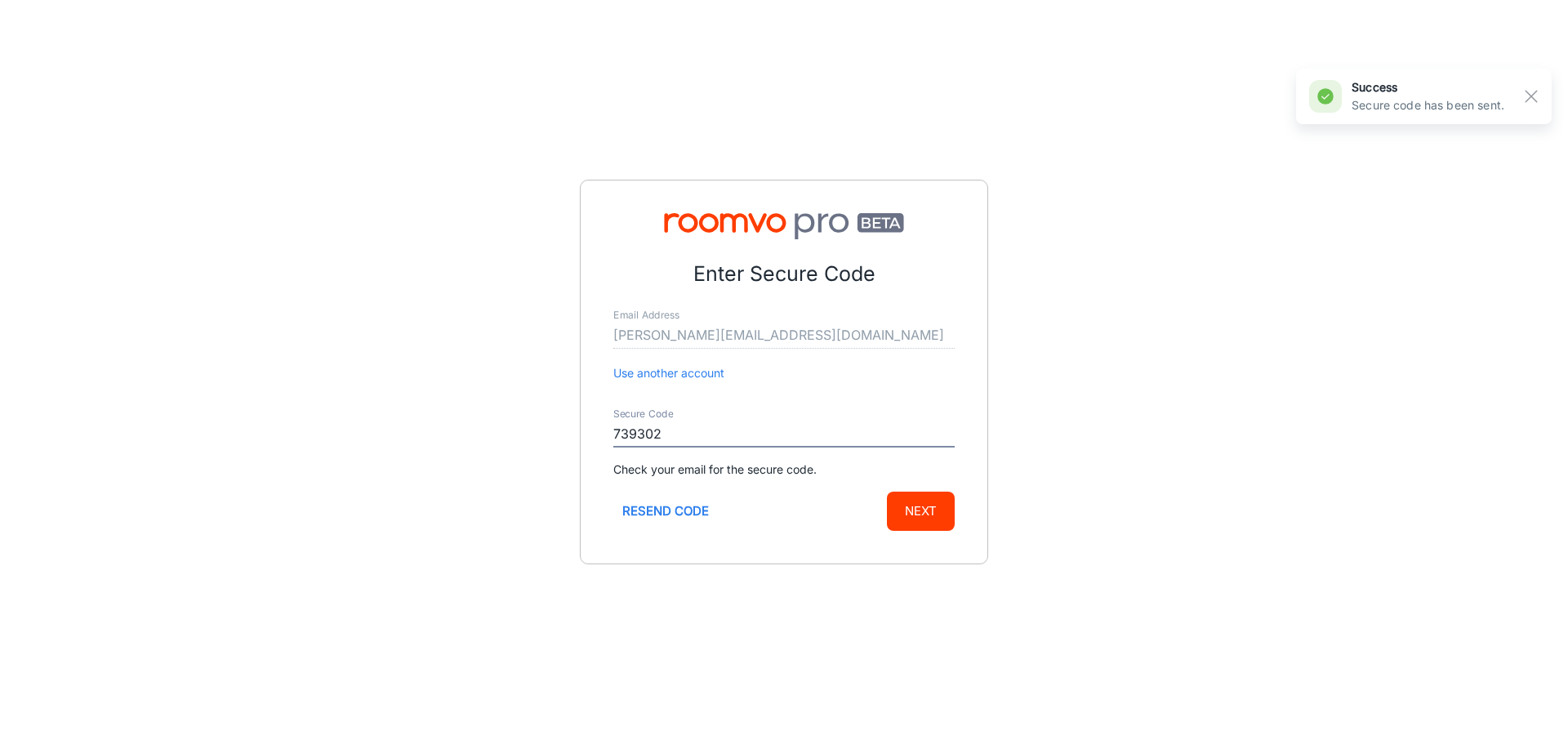
type input "739302"
click at [966, 500] on div "Enter Secure Code Email Address [EMAIL_ADDRESS][DOMAIN_NAME] Use another accoun…" at bounding box center [783, 372] width 408 height 385
click at [947, 509] on button "Next" at bounding box center [921, 511] width 68 height 39
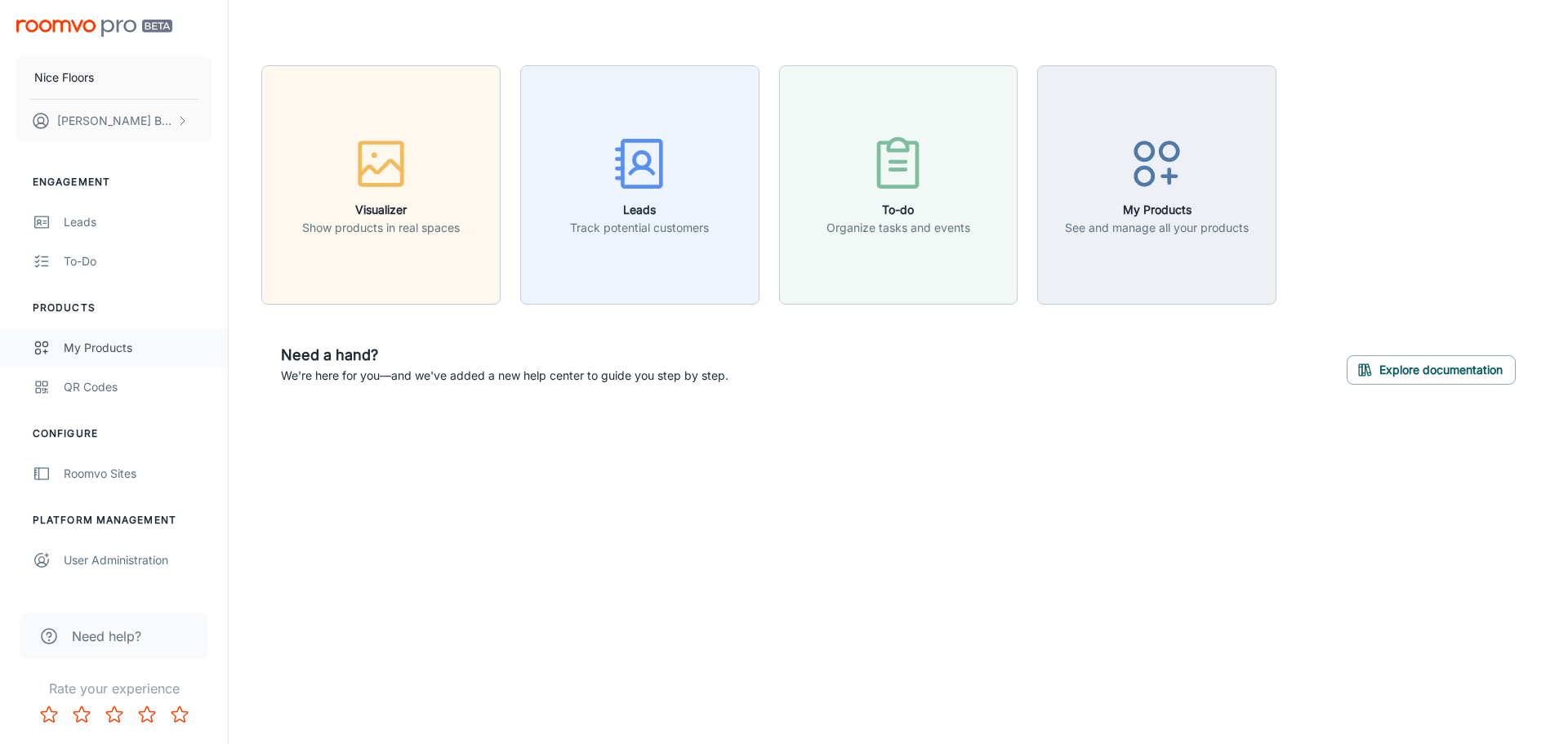
click at [106, 346] on div "My Products" at bounding box center [137, 348] width 148 height 18
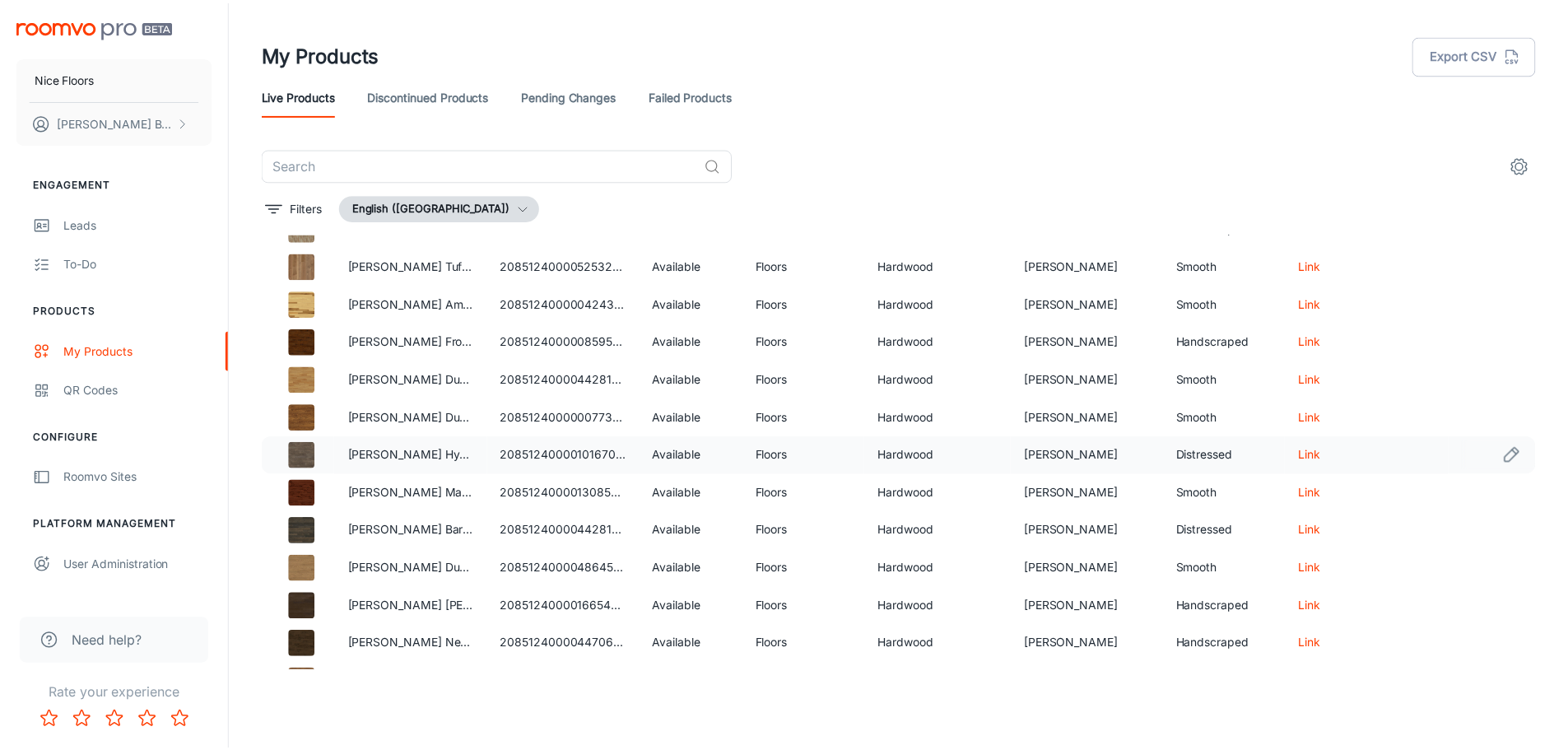
scroll to position [1095, 0]
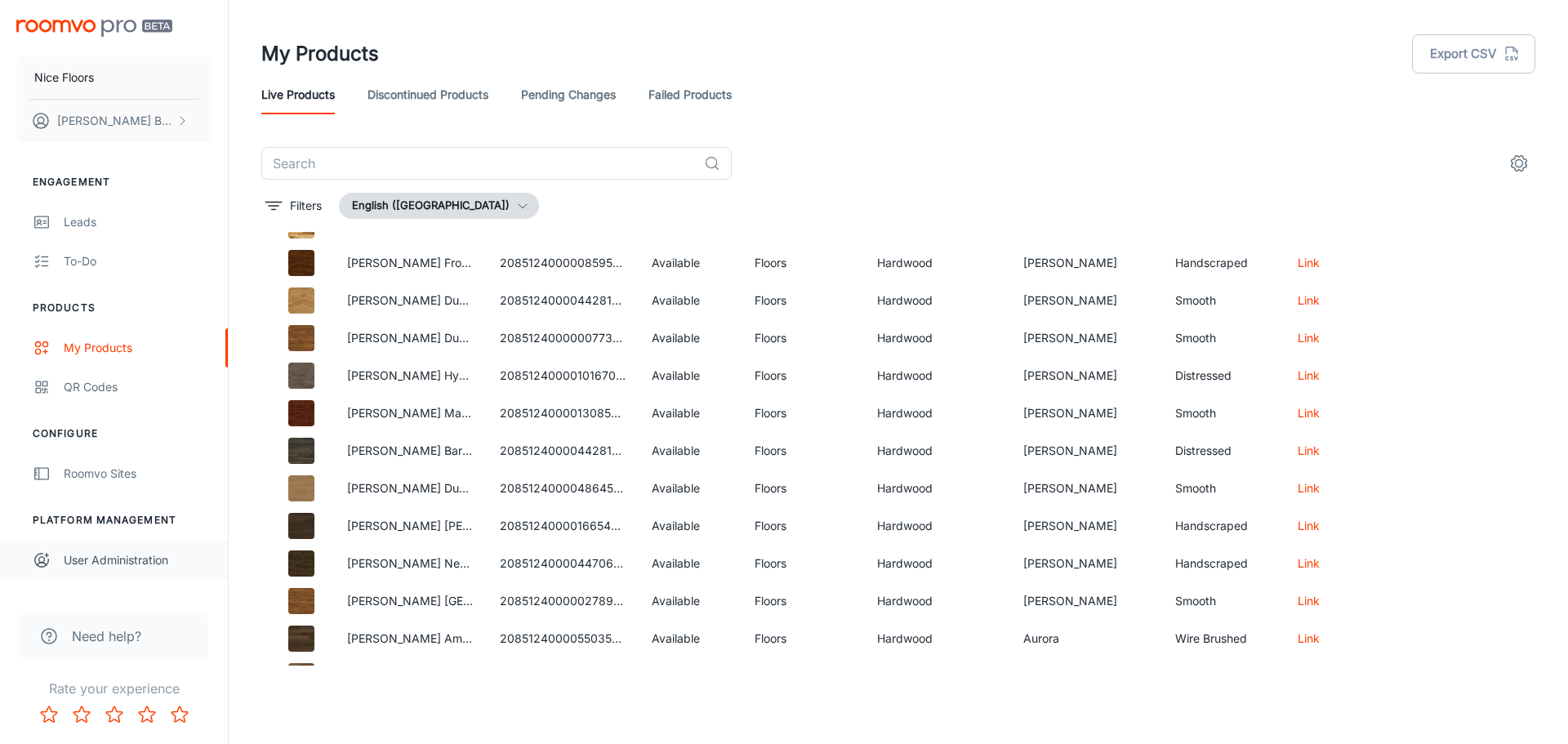
click at [109, 562] on div "User Administration" at bounding box center [137, 560] width 148 height 18
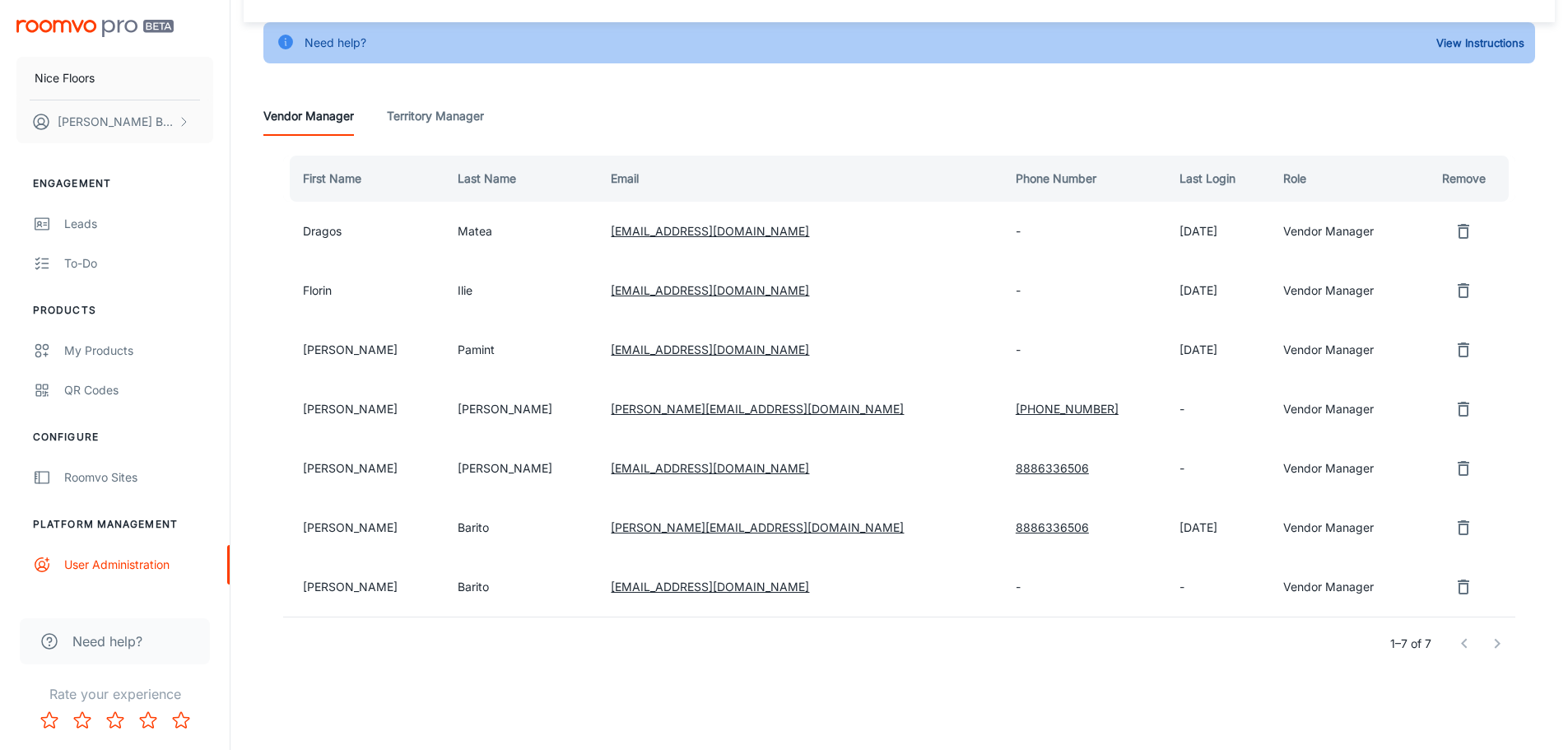
scroll to position [93, 0]
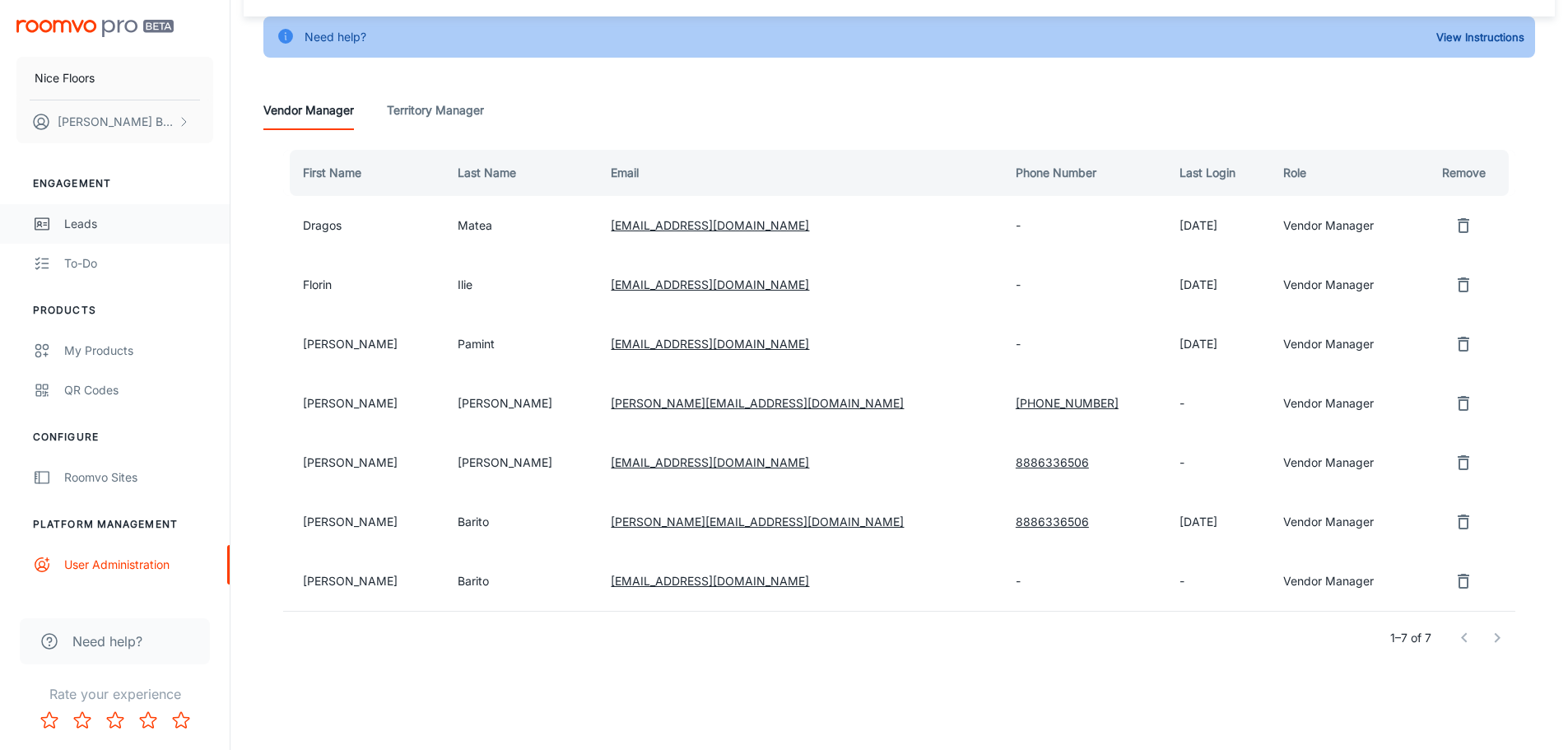
click at [80, 224] on div "Leads" at bounding box center [138, 224] width 149 height 19
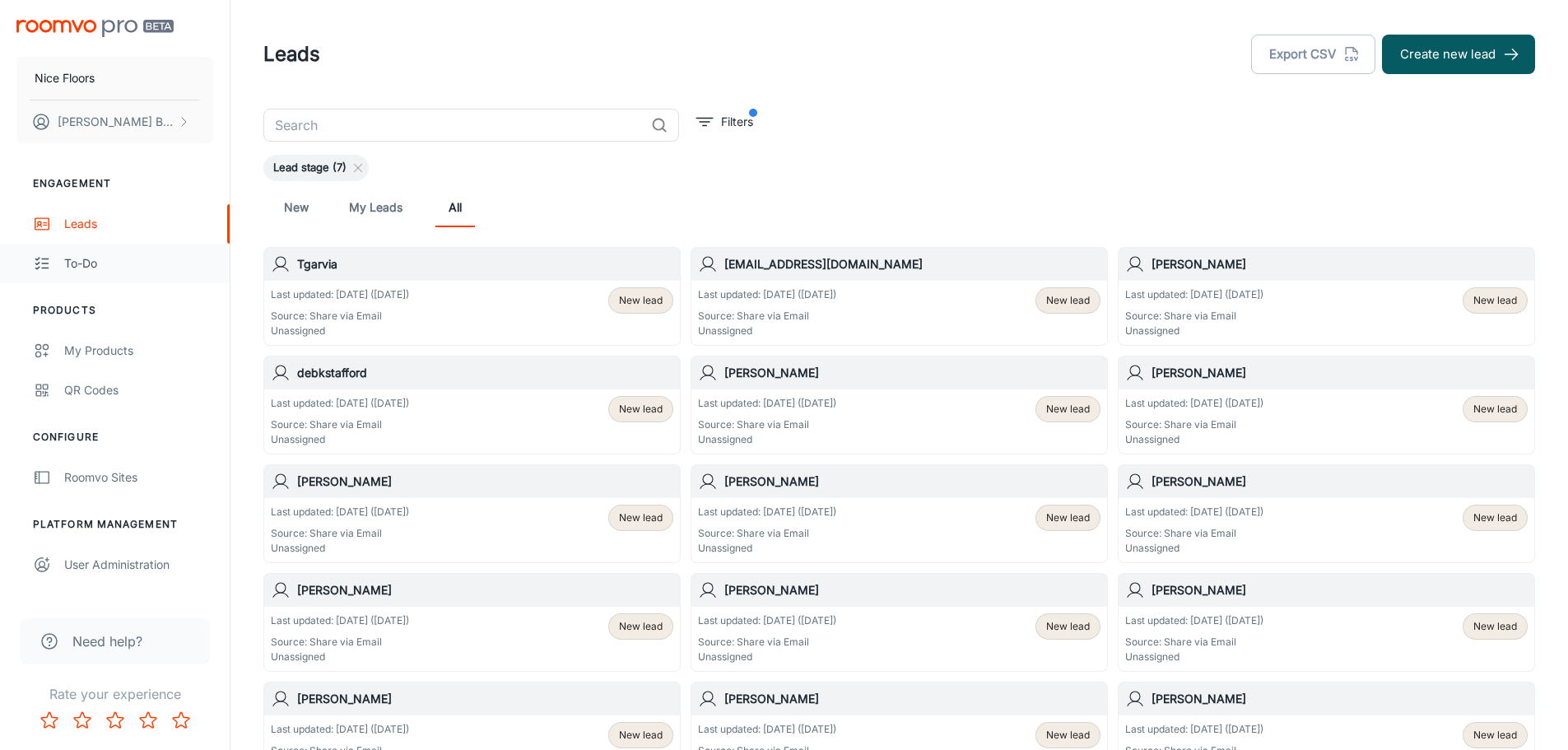
click at [82, 269] on div "To-do" at bounding box center [138, 264] width 149 height 19
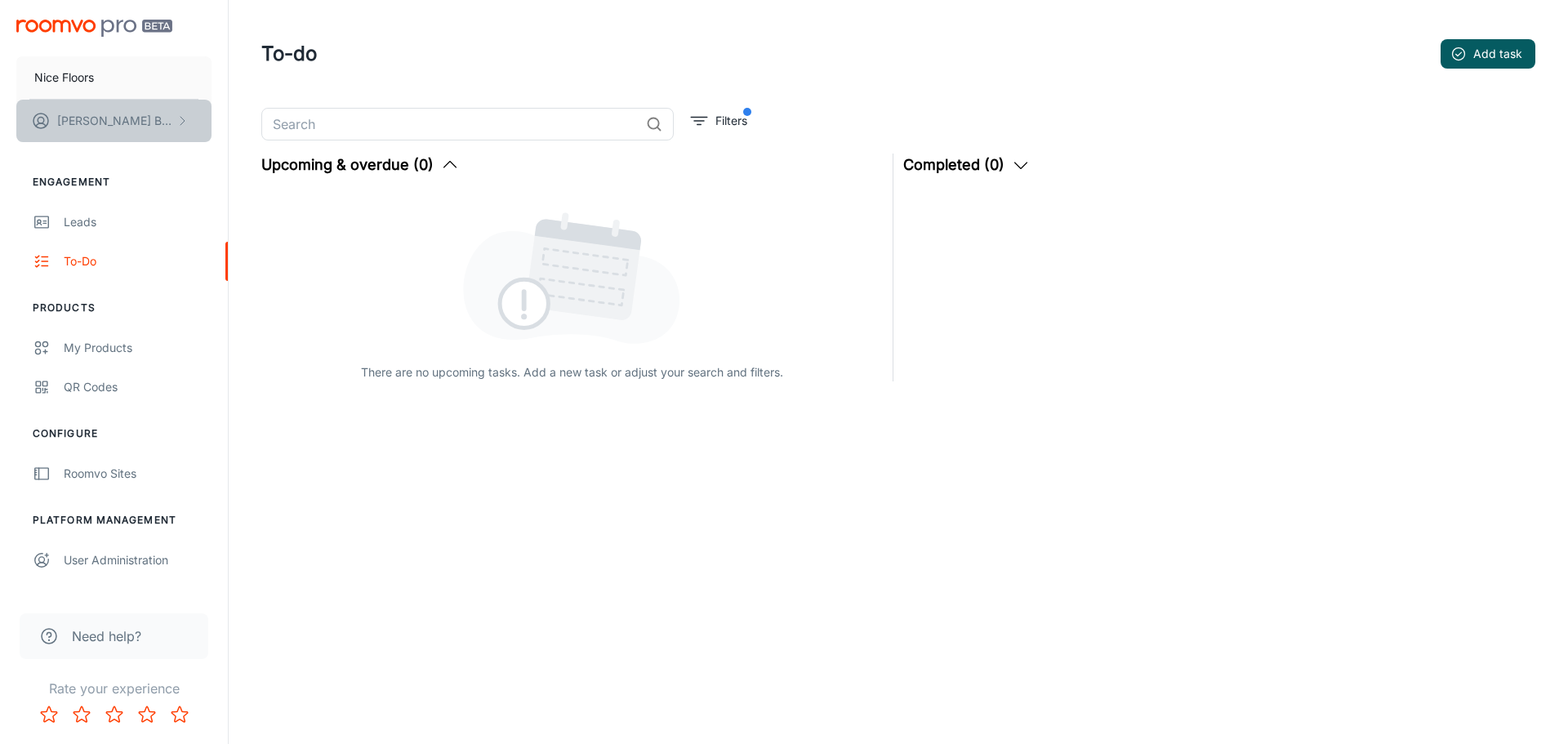
click at [64, 121] on p "[PERSON_NAME]" at bounding box center [114, 121] width 115 height 18
click at [254, 116] on li "User Profile" at bounding box center [255, 120] width 87 height 28
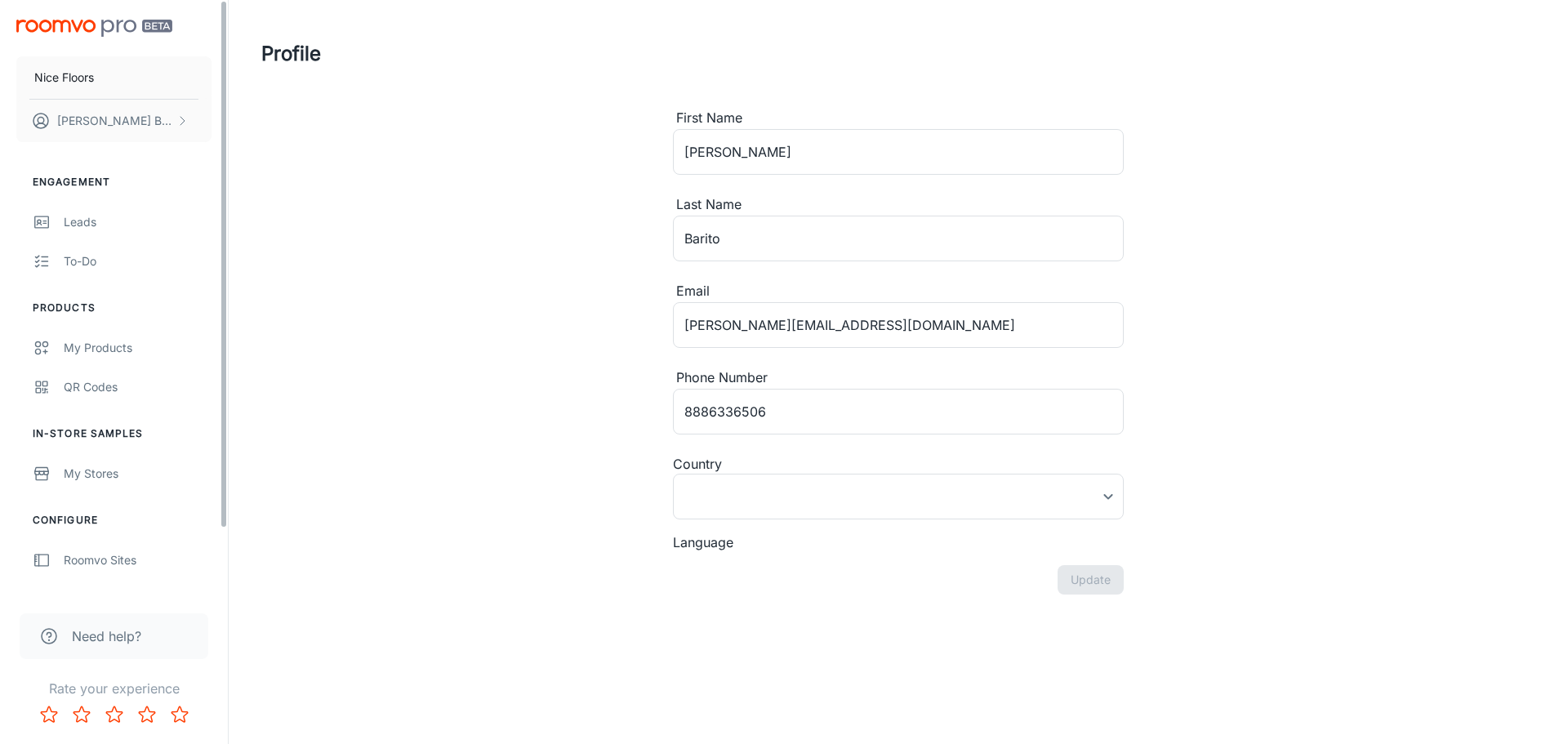
type input "[GEOGRAPHIC_DATA]"
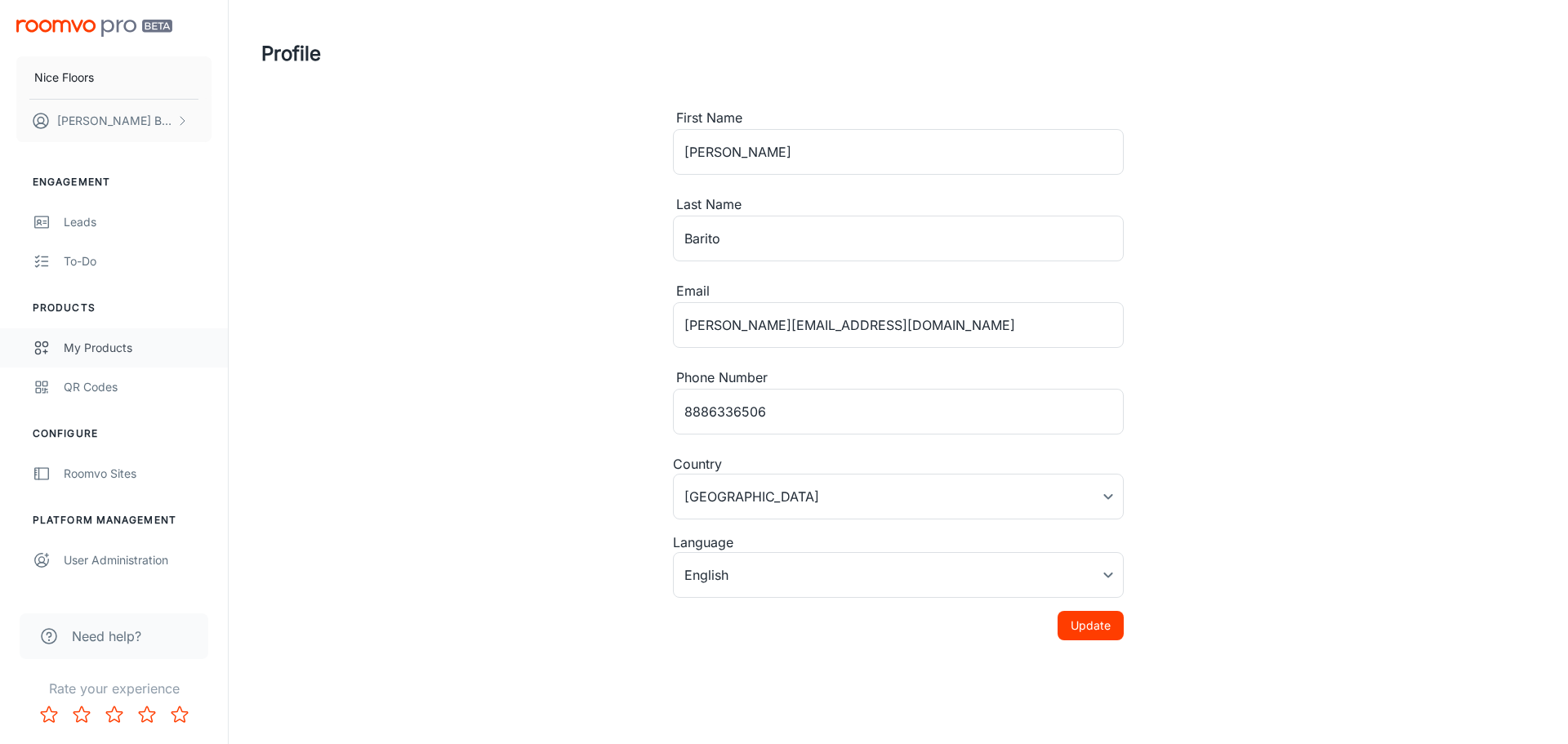
click at [114, 347] on div "My Products" at bounding box center [137, 348] width 148 height 18
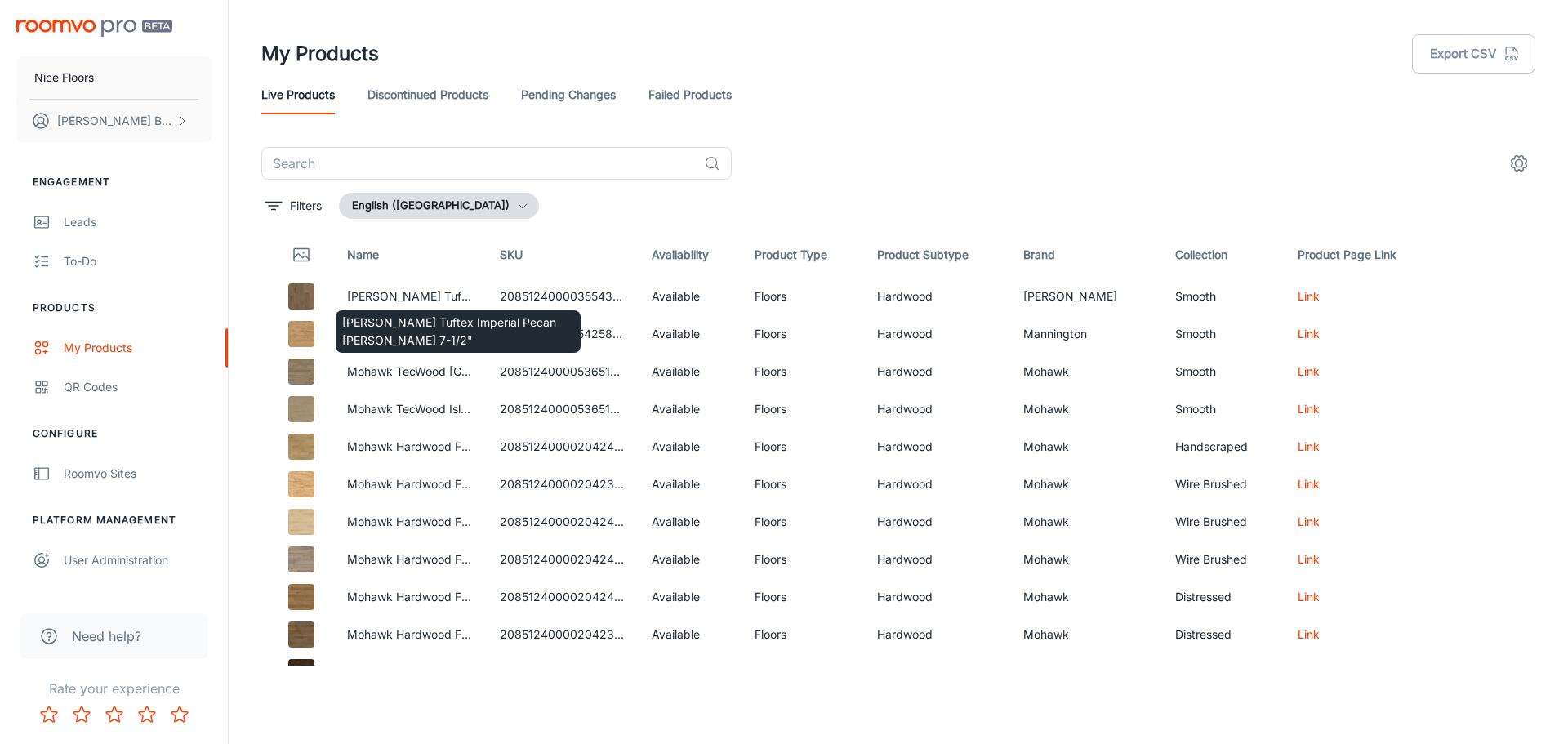
click at [403, 301] on div "[PERSON_NAME] Tuftex Imperial Pecan [PERSON_NAME] 7-1/2"" at bounding box center [458, 327] width 248 height 56
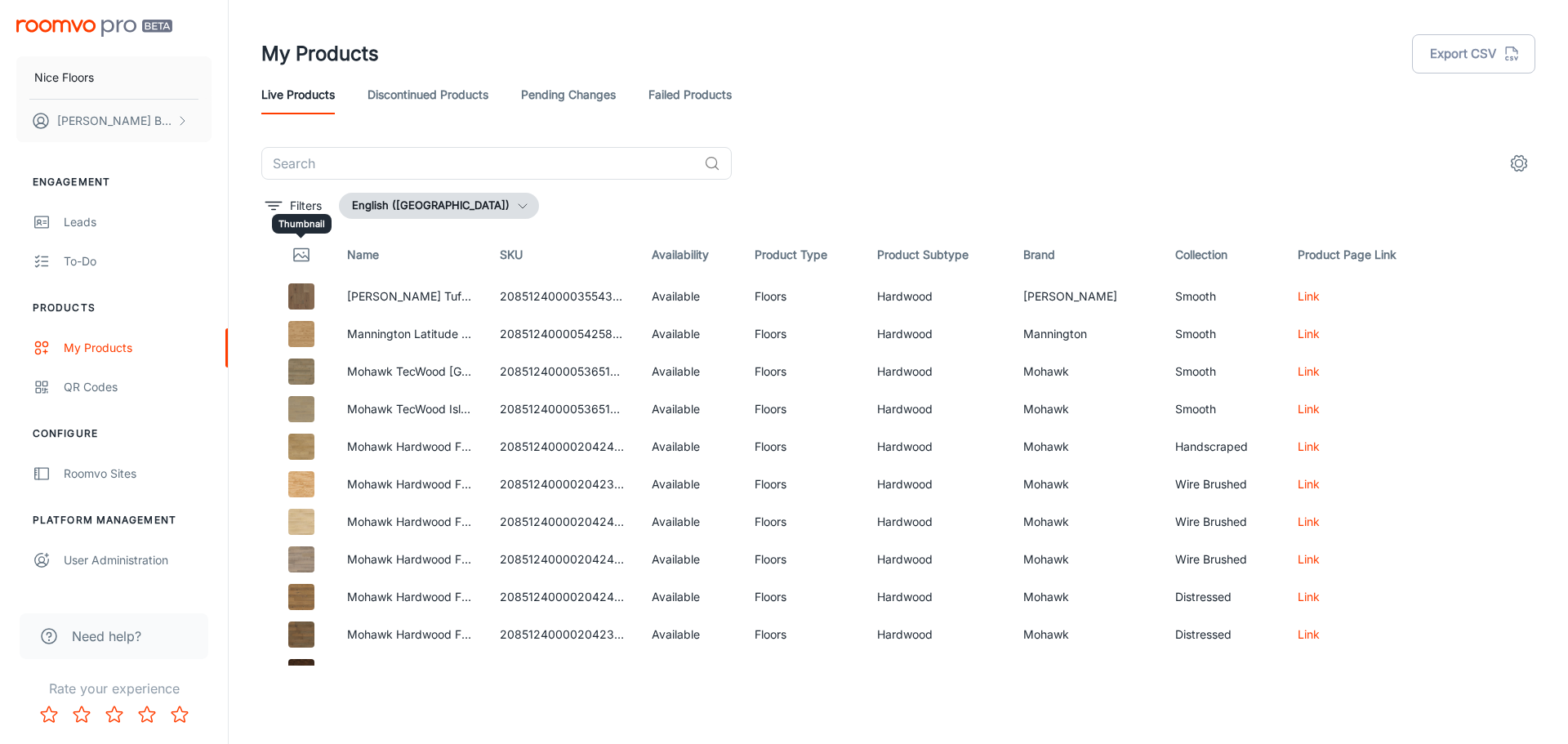
click at [300, 253] on icon "Thumbnail" at bounding box center [302, 254] width 19 height 19
